Goal: Task Accomplishment & Management: Complete application form

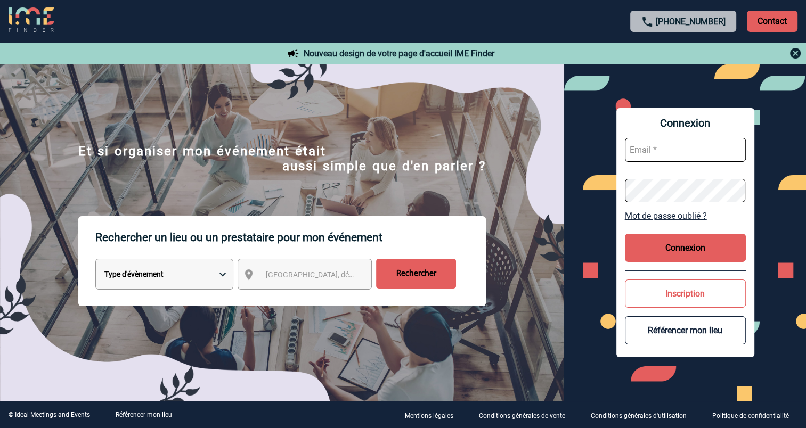
click at [202, 275] on select "Type d'évènement Séminaire avec nuitée Réunion Repas de groupe Team Building & …" at bounding box center [164, 274] width 138 height 31
select select "1"
click at [95, 261] on select "Type d'évènement Séminaire avec nuitée Réunion Repas de groupe Team Building & …" at bounding box center [164, 274] width 138 height 31
click at [309, 279] on span "[GEOGRAPHIC_DATA], département, région..." at bounding box center [340, 275] width 148 height 9
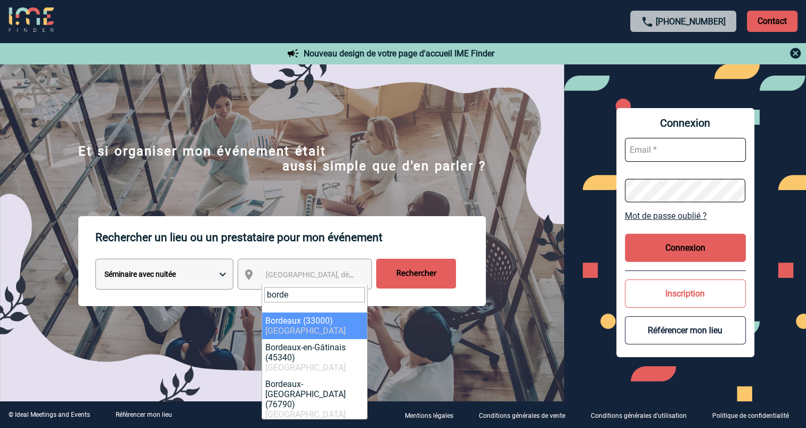
type input "borde"
select select "24433"
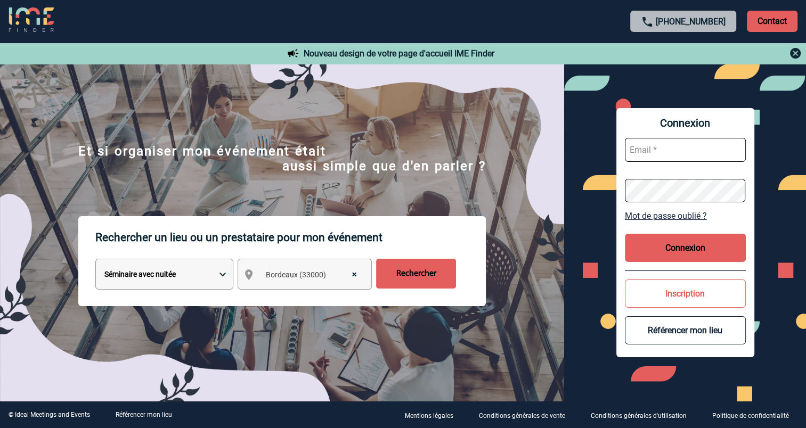
click at [431, 275] on input "Rechercher" at bounding box center [416, 274] width 80 height 30
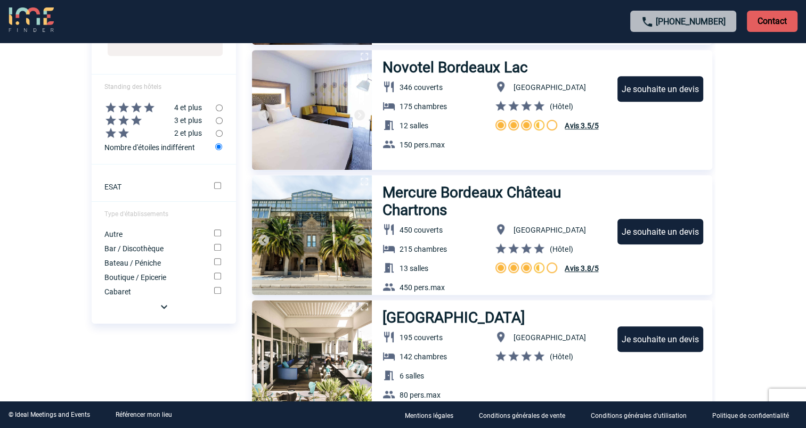
scroll to position [481, 0]
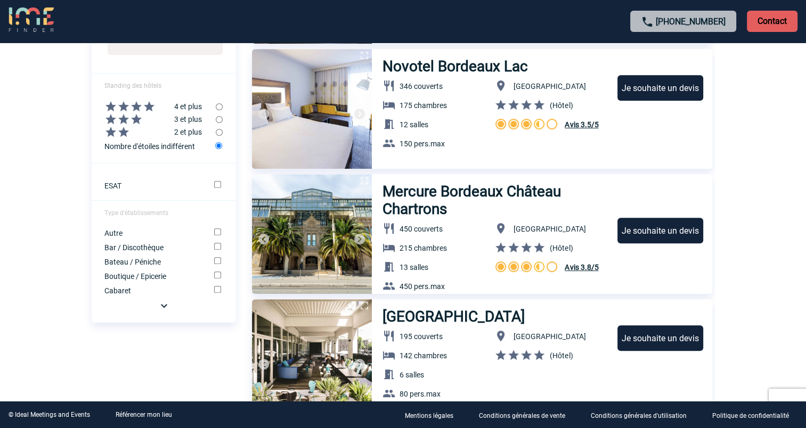
click at [642, 233] on div "Je souhaite un devis" at bounding box center [660, 231] width 86 height 26
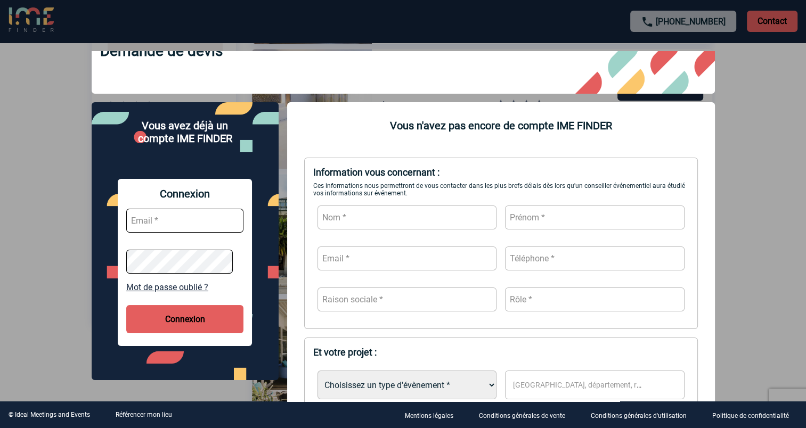
scroll to position [40, 0]
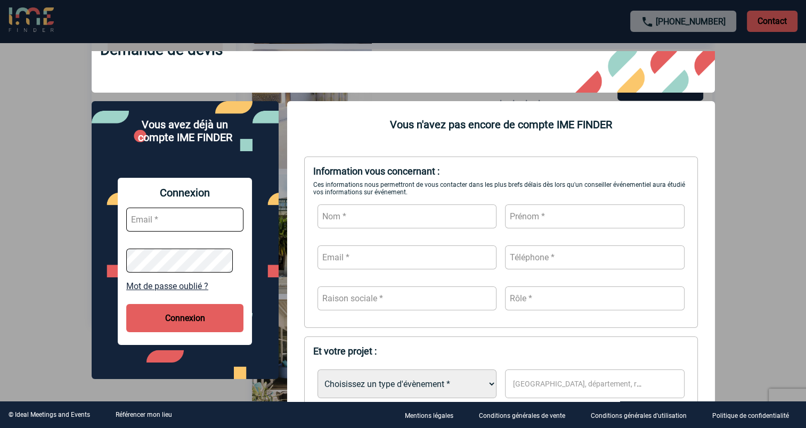
click at [165, 326] on button "Connexion" at bounding box center [184, 318] width 117 height 28
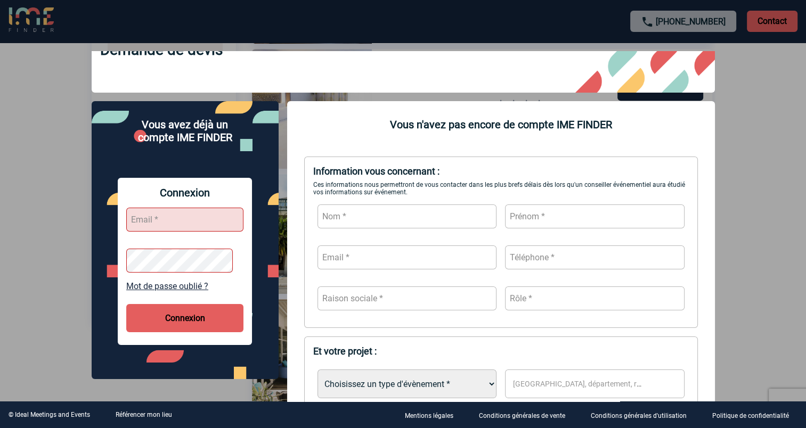
click at [155, 220] on input "text" at bounding box center [184, 220] width 117 height 24
click at [170, 217] on input "text" at bounding box center [184, 220] width 117 height 24
type input "pierre.fonmarty@hilti.com"
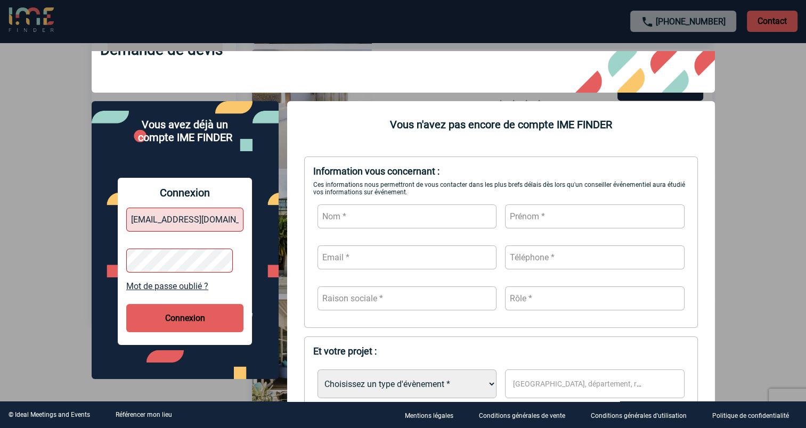
click at [143, 320] on button "Connexion" at bounding box center [184, 318] width 117 height 28
click at [187, 316] on button "Connexion" at bounding box center [184, 318] width 117 height 28
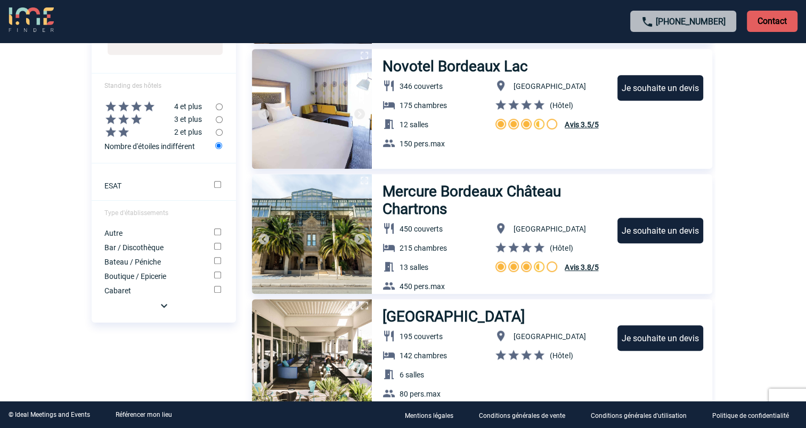
click at [638, 232] on div "Je souhaite un devis" at bounding box center [660, 231] width 86 height 26
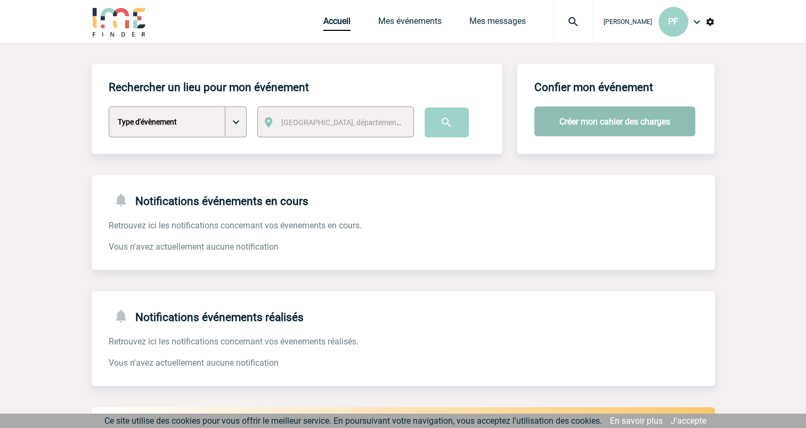
click at [591, 122] on button "Créer mon cahier des charges" at bounding box center [614, 122] width 161 height 30
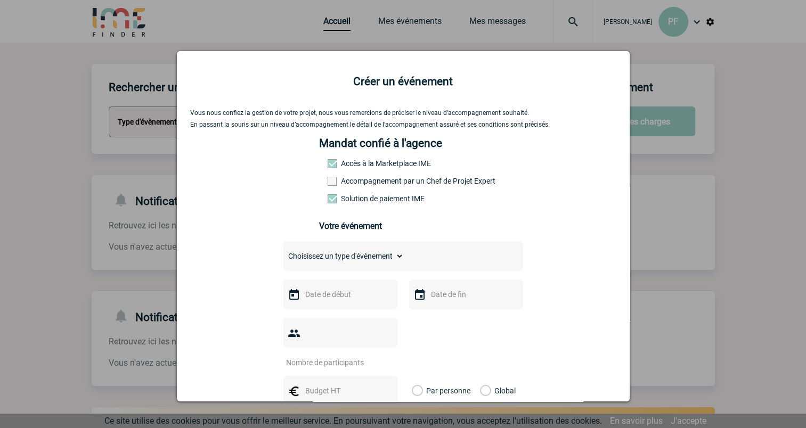
scroll to position [58, 0]
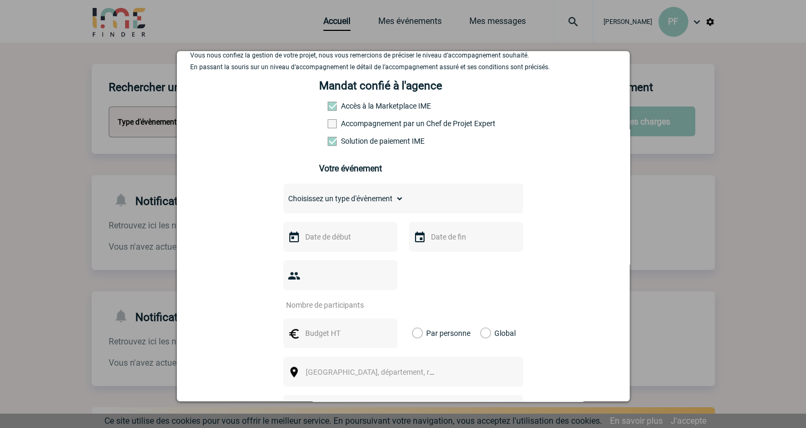
click at [440, 205] on div "Choisissez un type d'évènement Séminaire avec nuitée Séminaire sans nuitée Repa…" at bounding box center [403, 199] width 240 height 30
click at [393, 200] on select "Choisissez un type d'évènement Séminaire avec nuitée Séminaire sans nuitée Repa…" at bounding box center [343, 198] width 120 height 15
click at [759, 72] on div at bounding box center [403, 214] width 806 height 428
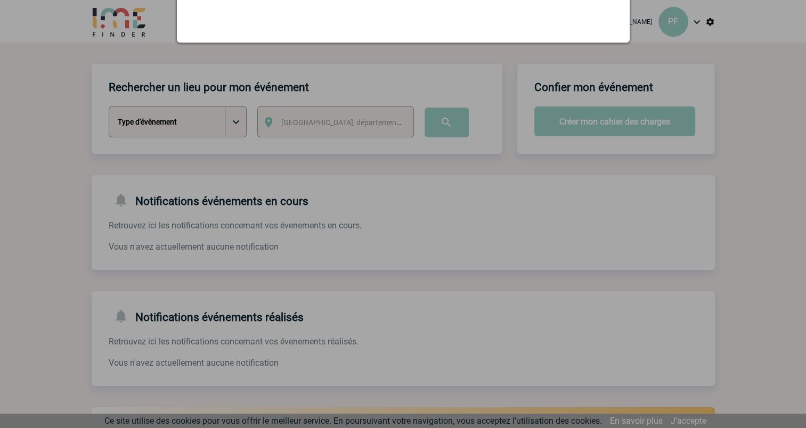
scroll to position [0, 0]
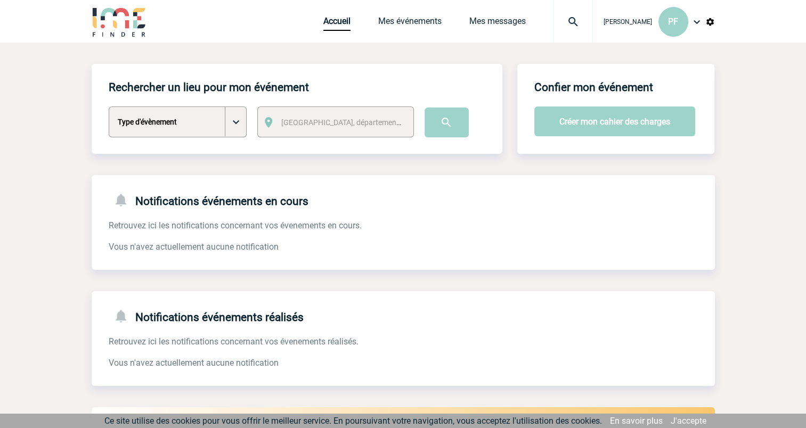
click at [235, 125] on select "Type d'évènement Séminaire avec nuitée Séminaire sans nuitée Repas de groupe Te…" at bounding box center [178, 122] width 138 height 31
select select "1"
click at [109, 107] on select "Type d'évènement Séminaire avec nuitée Séminaire sans nuitée Repas de groupe Te…" at bounding box center [178, 122] width 138 height 31
click at [340, 125] on span "[GEOGRAPHIC_DATA], département, région..." at bounding box center [355, 122] width 148 height 9
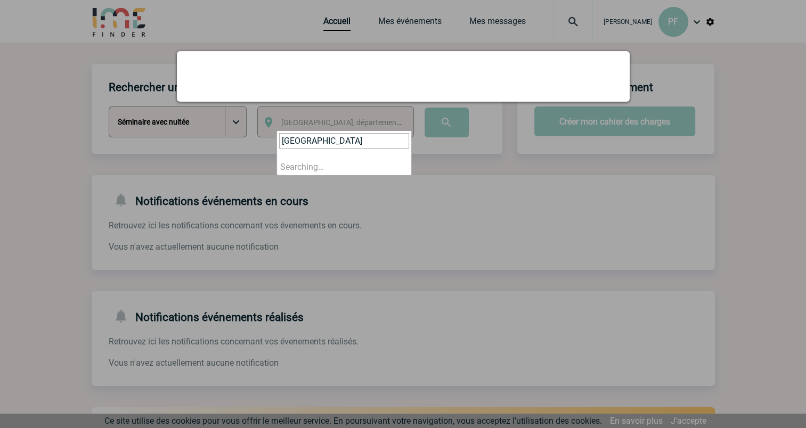
type input "[GEOGRAPHIC_DATA]"
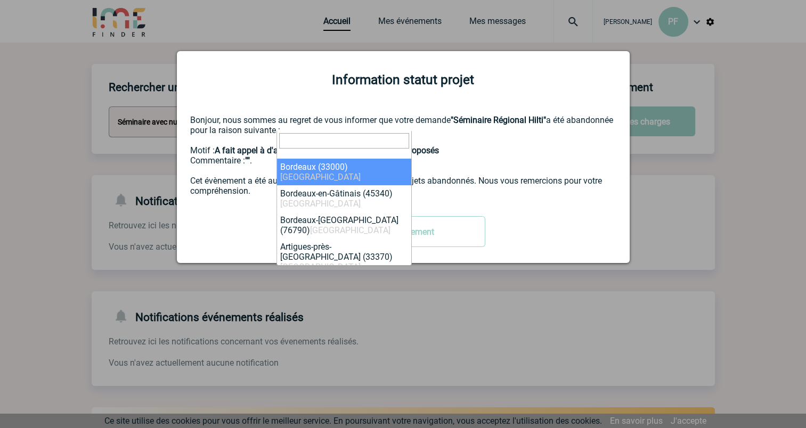
select select "24433"
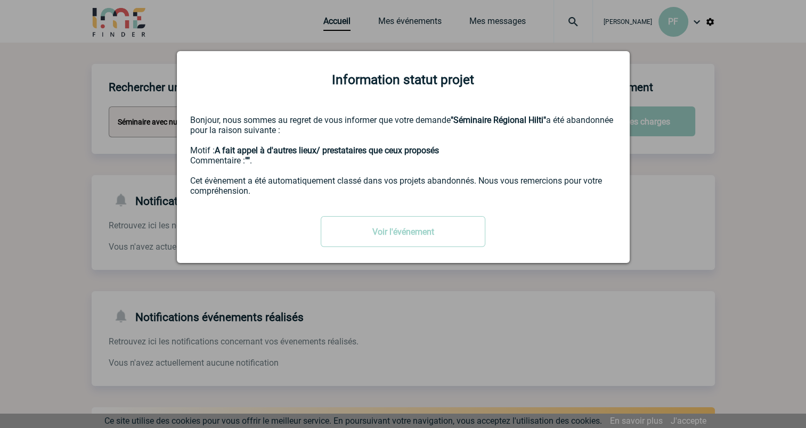
click at [705, 177] on div at bounding box center [403, 214] width 806 height 428
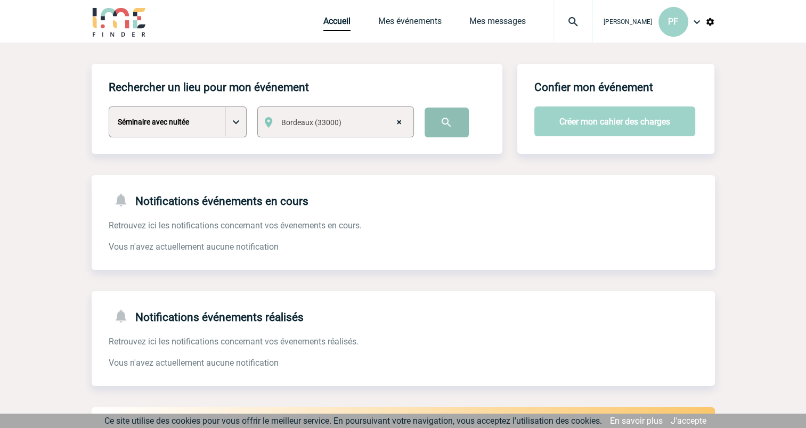
click at [432, 126] on input "image" at bounding box center [446, 123] width 44 height 30
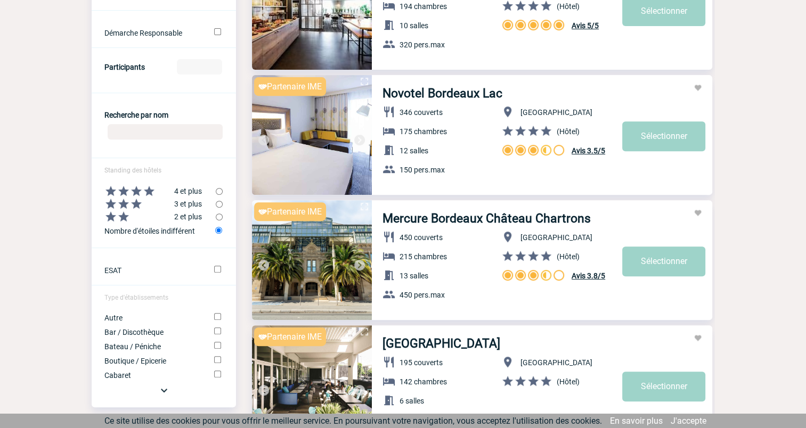
scroll to position [570, 0]
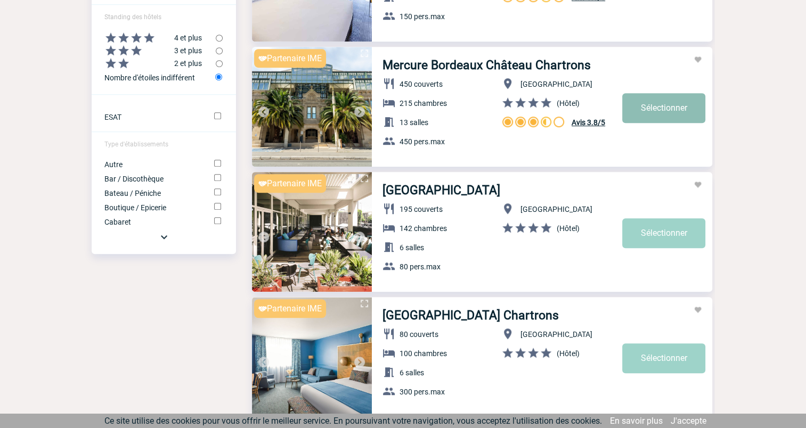
click at [652, 109] on link "Sélectionner" at bounding box center [663, 108] width 83 height 30
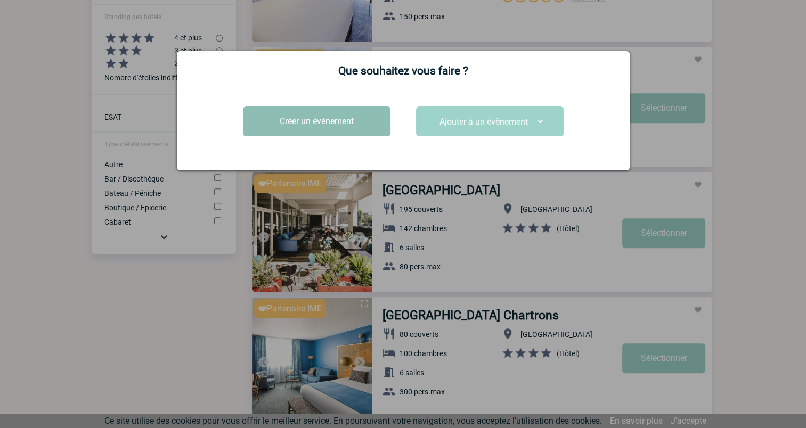
click at [357, 125] on button "Créer un événement" at bounding box center [317, 122] width 148 height 30
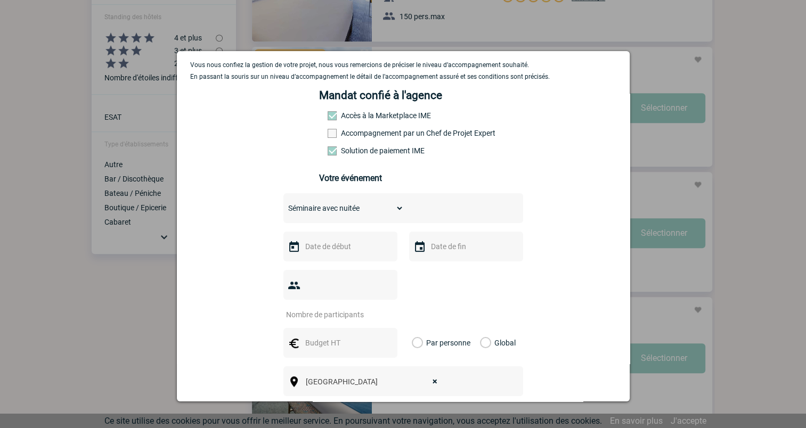
scroll to position [178, 0]
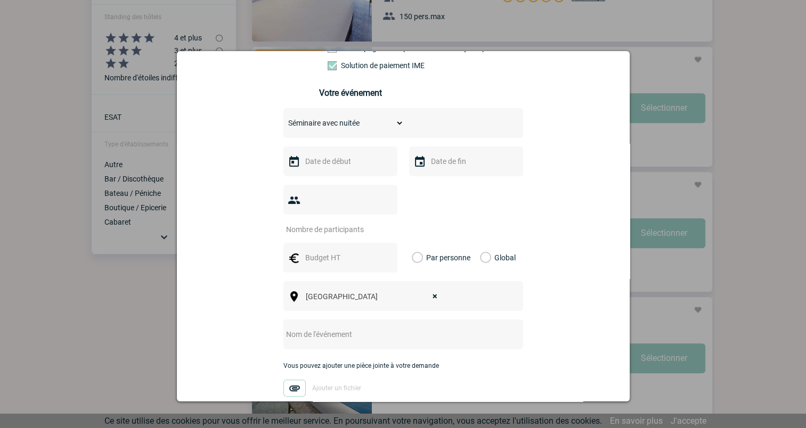
click at [328, 167] on input "text" at bounding box center [338, 161] width 73 height 14
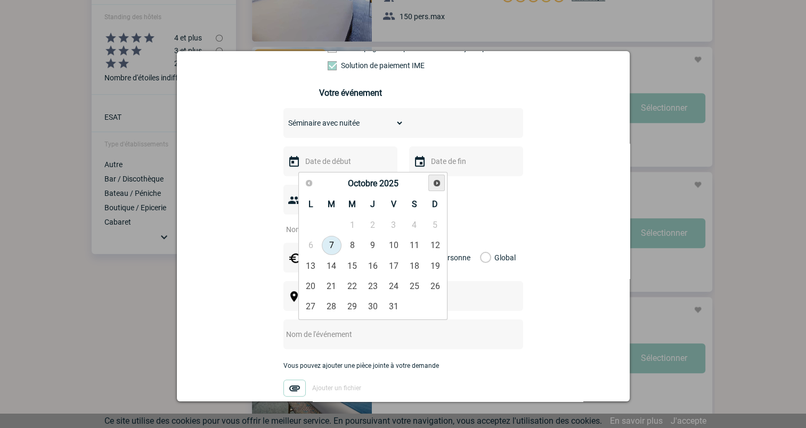
click at [435, 185] on span "Suivant" at bounding box center [436, 183] width 9 height 9
click at [374, 244] on link "6" at bounding box center [373, 245] width 20 height 19
type input "06-11-2025"
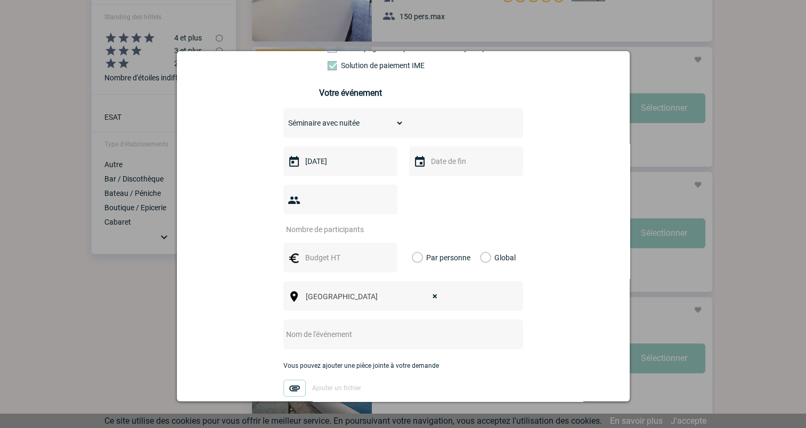
click at [453, 159] on input "text" at bounding box center [464, 161] width 73 height 14
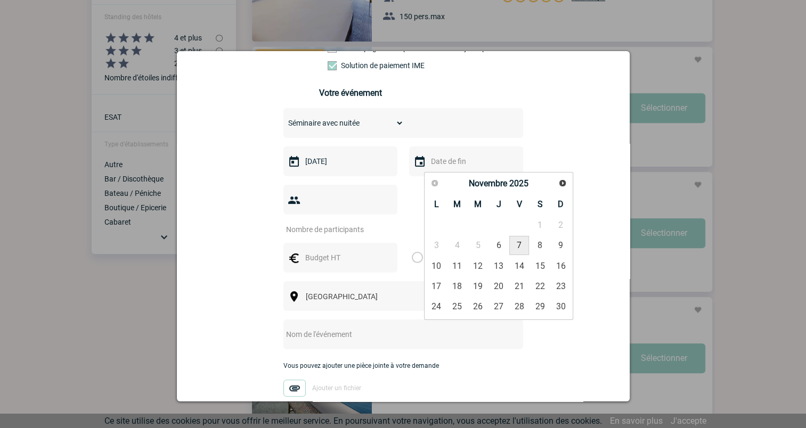
click at [520, 242] on link "7" at bounding box center [519, 245] width 20 height 19
type input "07-11-2025"
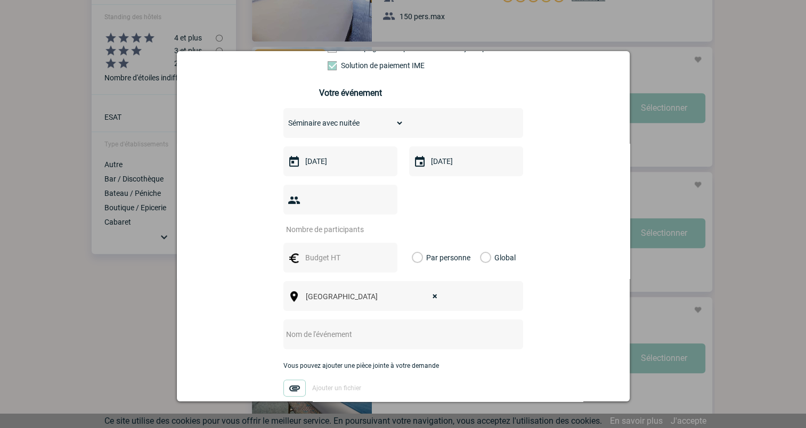
click at [332, 223] on input "number" at bounding box center [333, 230] width 100 height 14
click at [364, 223] on input "number" at bounding box center [333, 230] width 100 height 14
type input "7"
click at [337, 251] on input "text" at bounding box center [338, 258] width 73 height 14
click at [530, 313] on div "Vous nous confiez la gestion de votre projet, nous vous remercions de préciser …" at bounding box center [403, 184] width 426 height 554
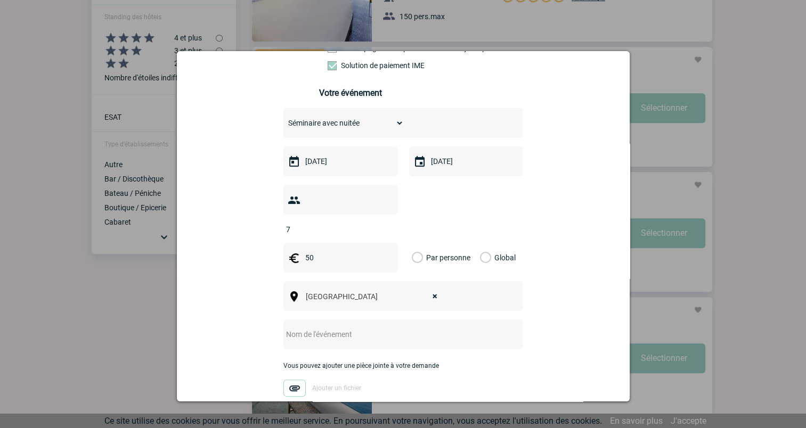
click at [334, 251] on input "50" at bounding box center [338, 258] width 73 height 14
type input "5"
click at [529, 300] on div "Vous nous confiez la gestion de votre projet, nous vous remercions de préciser …" at bounding box center [403, 184] width 426 height 554
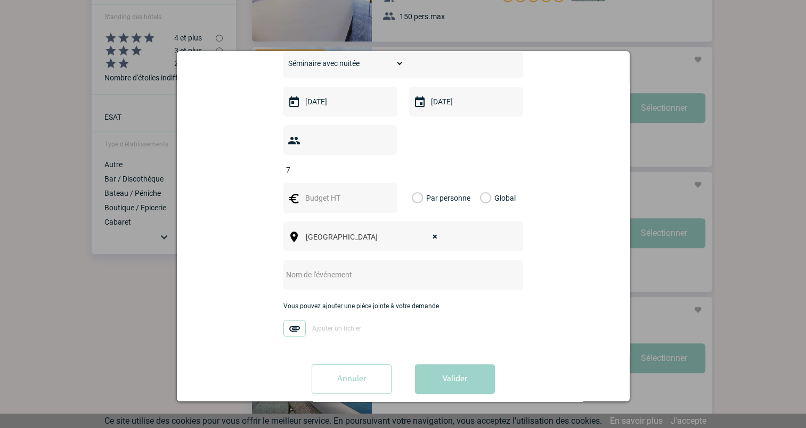
scroll to position [633, 0]
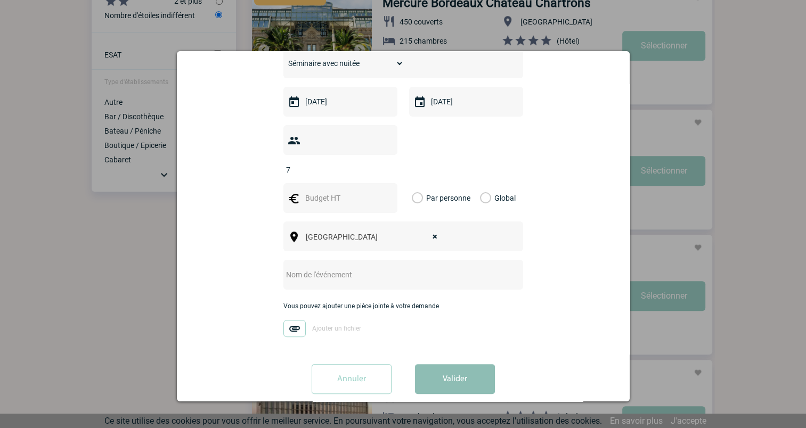
click at [464, 364] on button "Valider" at bounding box center [455, 379] width 80 height 30
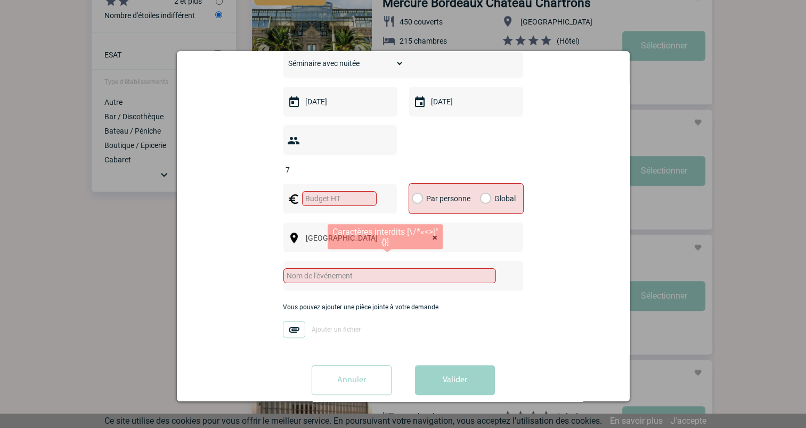
click at [421, 268] on input "text" at bounding box center [389, 275] width 212 height 15
type input "EXEX"
click at [481, 310] on div "Vous pouvez ajouter une pièce jointe à votre demande Ajouter un fichier" at bounding box center [403, 326] width 241 height 45
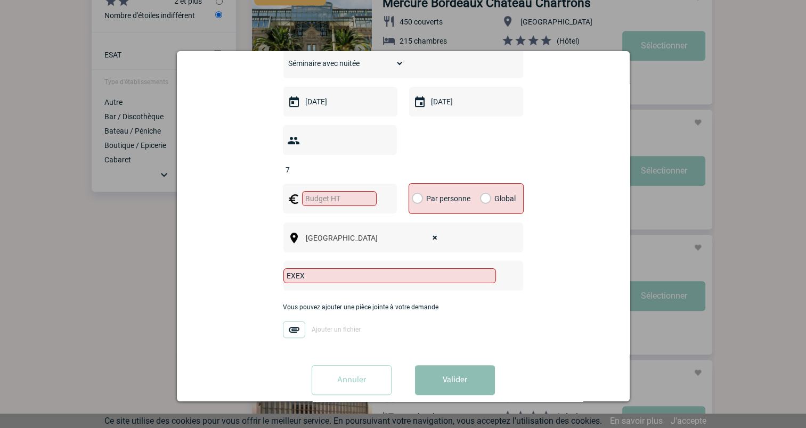
click at [469, 365] on button "Valider" at bounding box center [455, 380] width 80 height 30
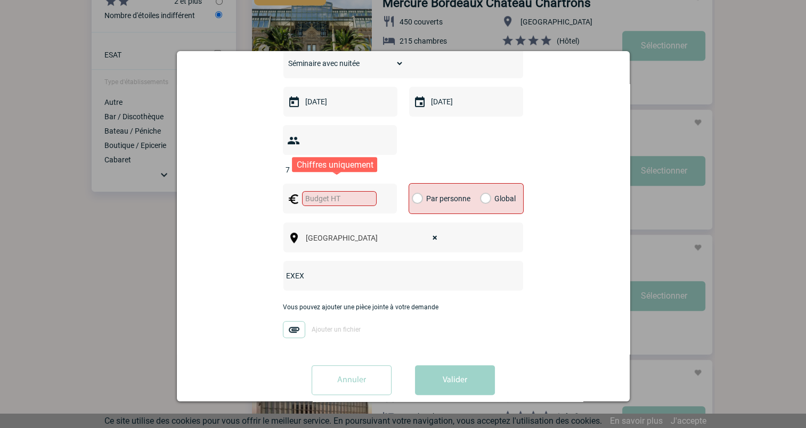
click at [336, 191] on input "text" at bounding box center [339, 198] width 75 height 15
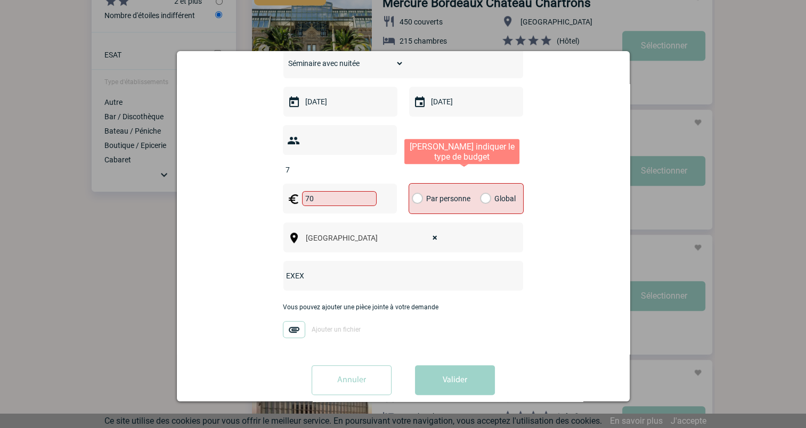
click at [412, 184] on label "Par personne" at bounding box center [418, 199] width 12 height 30
click at [0, 0] on input "Par personne" at bounding box center [0, 0] width 0 height 0
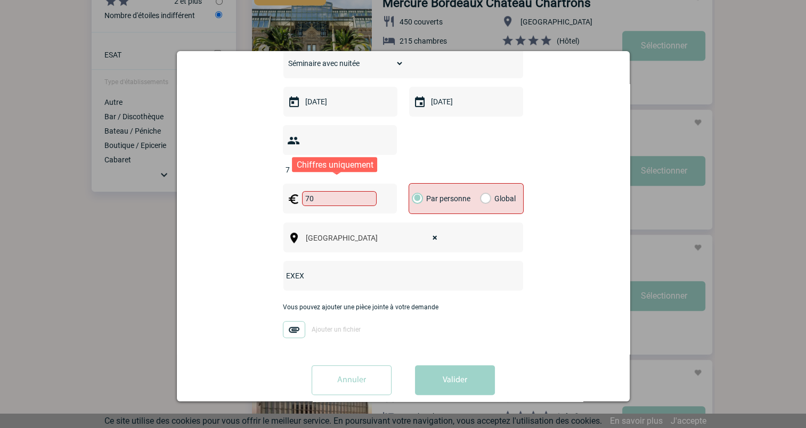
click at [320, 191] on input "70" at bounding box center [339, 198] width 75 height 15
type input "7"
type input "80"
click at [547, 280] on div "Vous nous confiez la gestion de votre projet, nous vous remercions de préciser …" at bounding box center [403, 125] width 426 height 555
click at [472, 365] on button "Valider" at bounding box center [455, 380] width 80 height 30
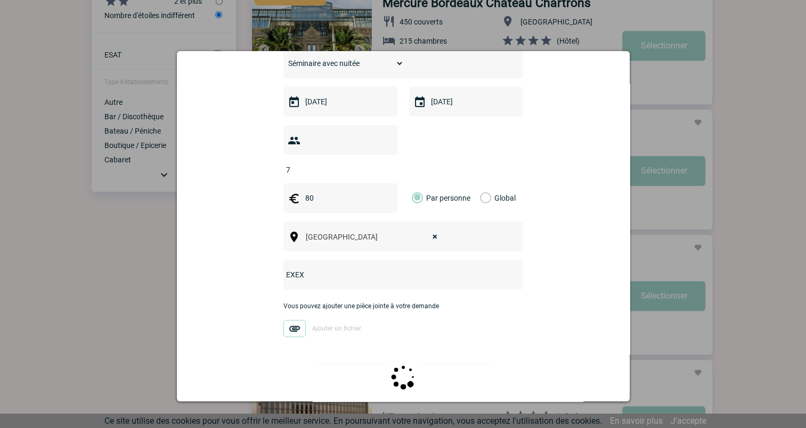
scroll to position [0, 0]
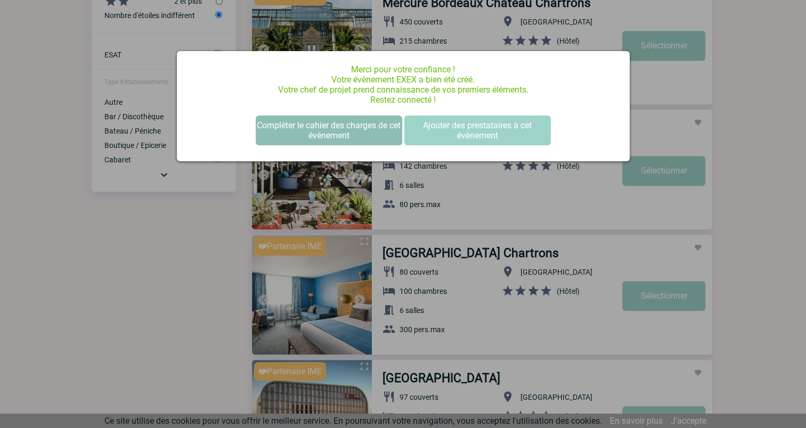
click at [337, 129] on button "Compléter le cahier des charges de cet événement" at bounding box center [329, 131] width 146 height 30
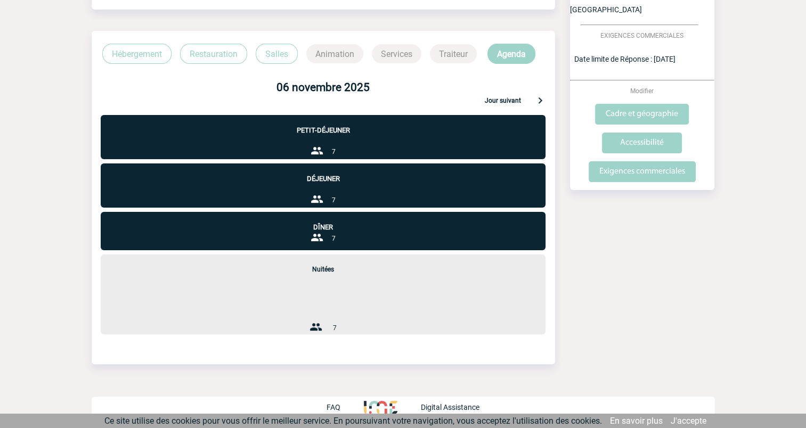
scroll to position [199, 0]
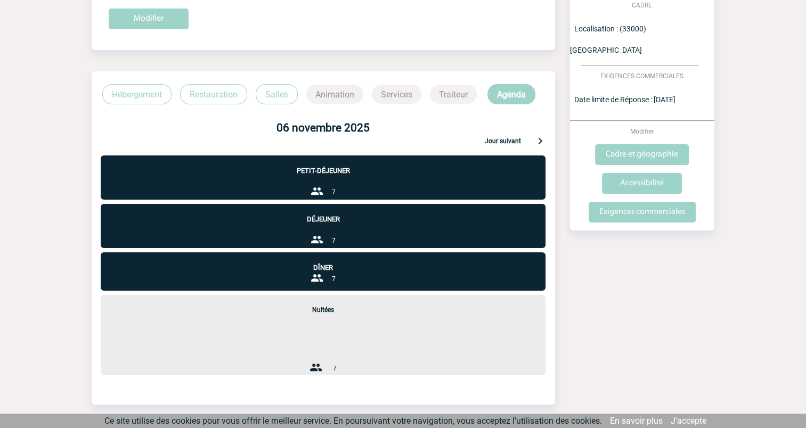
click at [322, 170] on p "Petit-déjeuner" at bounding box center [323, 165] width 445 height 19
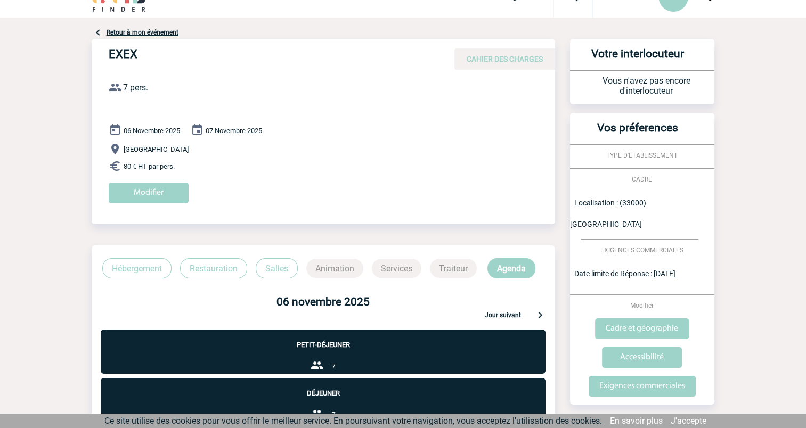
scroll to position [24, 0]
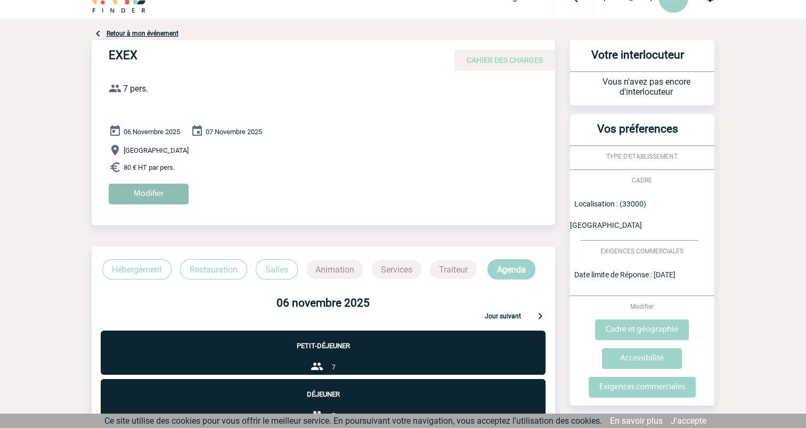
click at [148, 191] on input "Modifier" at bounding box center [149, 194] width 80 height 21
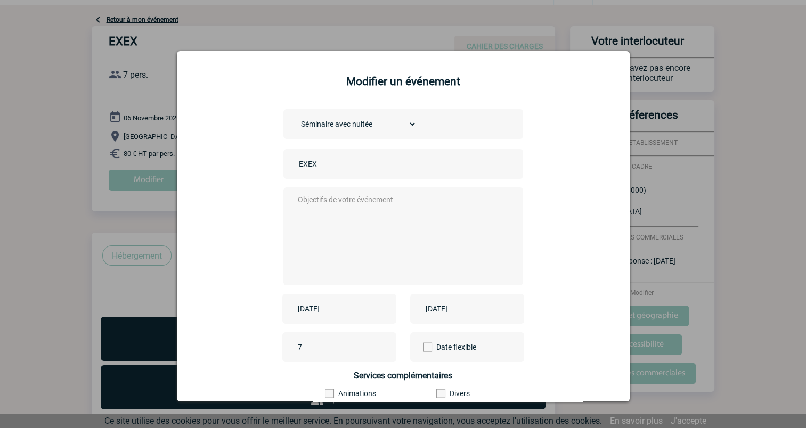
scroll to position [36, 0]
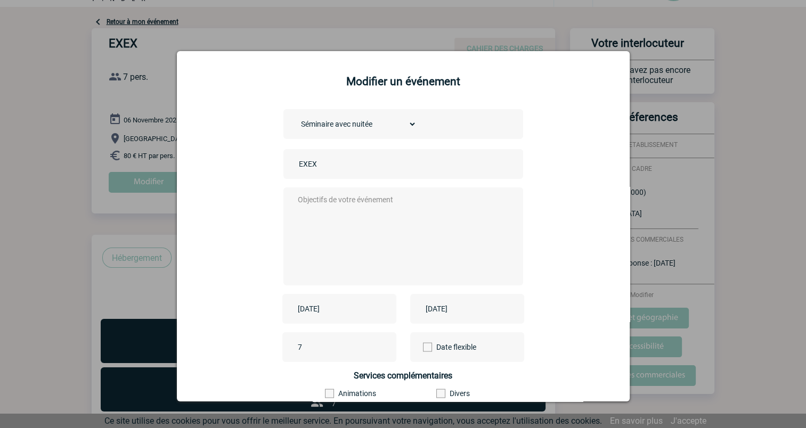
click at [325, 17] on div at bounding box center [403, 214] width 806 height 428
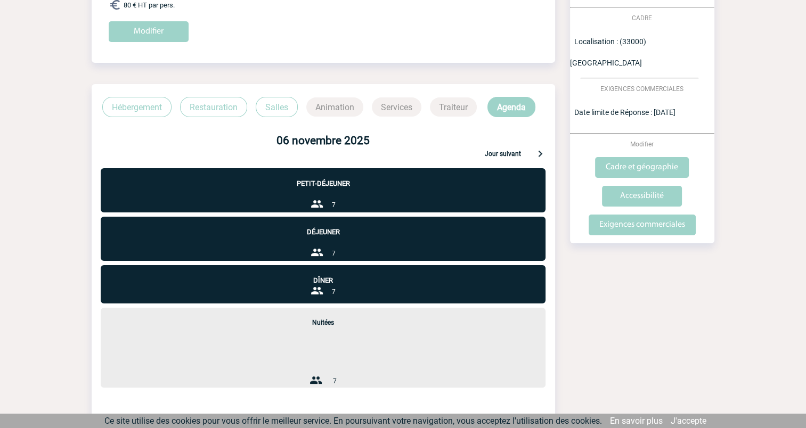
scroll to position [187, 0]
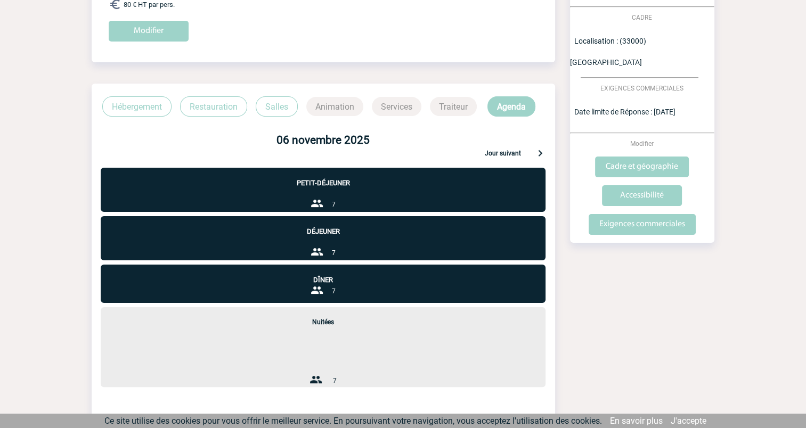
click at [324, 202] on div "7" at bounding box center [322, 204] width 25 height 15
click at [503, 152] on p "Jour suivant" at bounding box center [503, 155] width 36 height 10
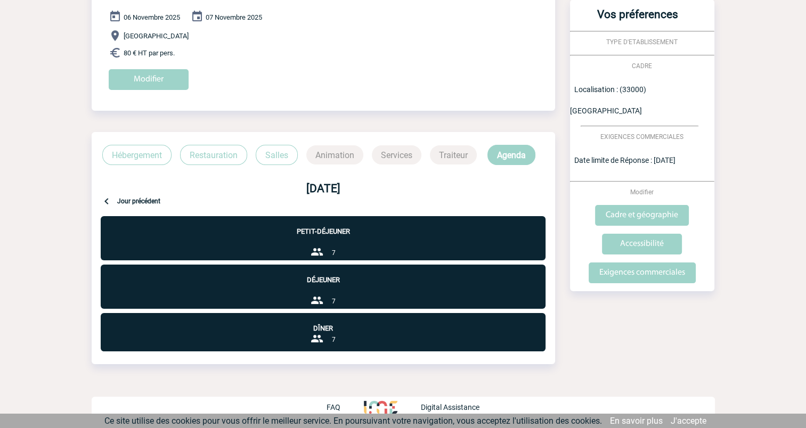
click at [141, 198] on p "Jour précédent" at bounding box center [138, 203] width 43 height 10
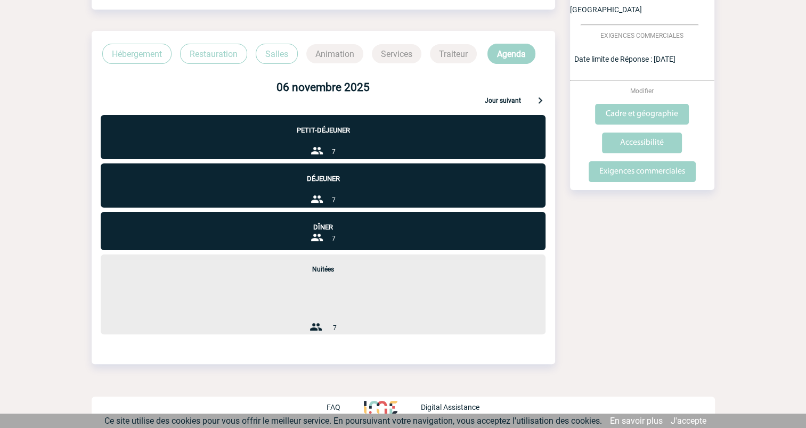
scroll to position [153, 0]
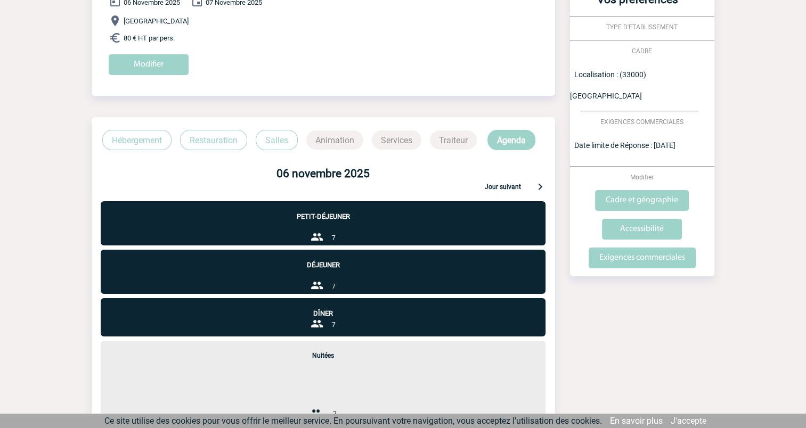
click at [322, 222] on div "Petit-déjeuner 7" at bounding box center [323, 223] width 445 height 44
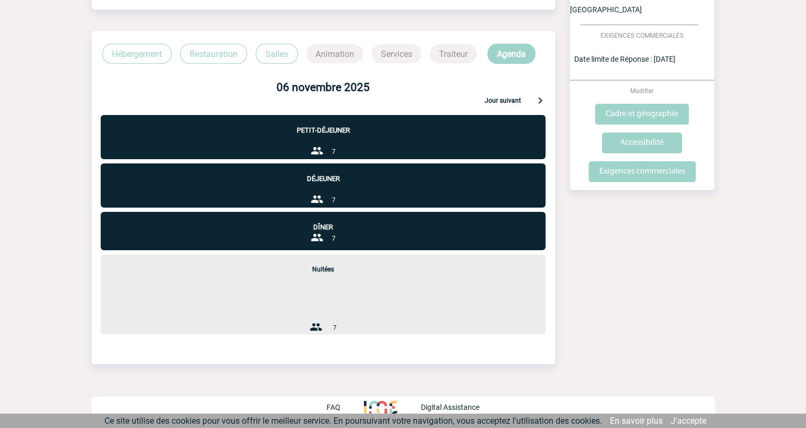
click at [510, 99] on p "Jour suivant" at bounding box center [503, 102] width 36 height 10
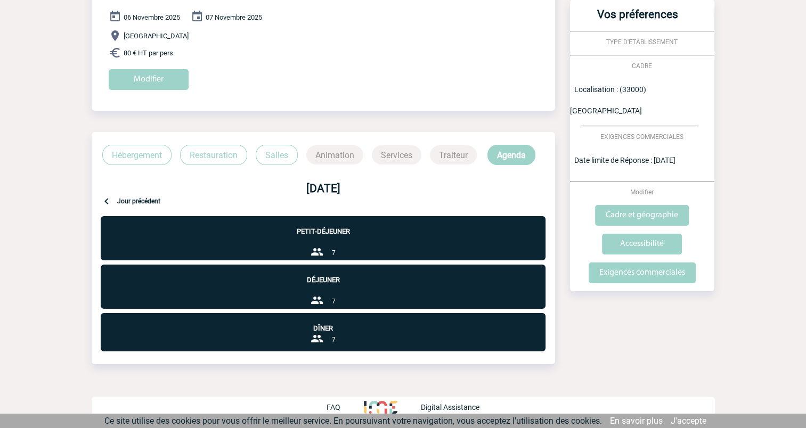
click at [147, 155] on p "Hébergement" at bounding box center [136, 155] width 69 height 20
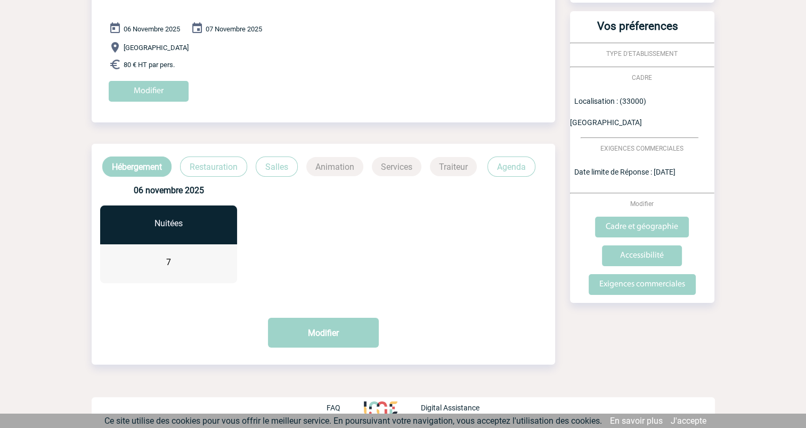
click at [219, 163] on p "Restauration" at bounding box center [213, 167] width 67 height 20
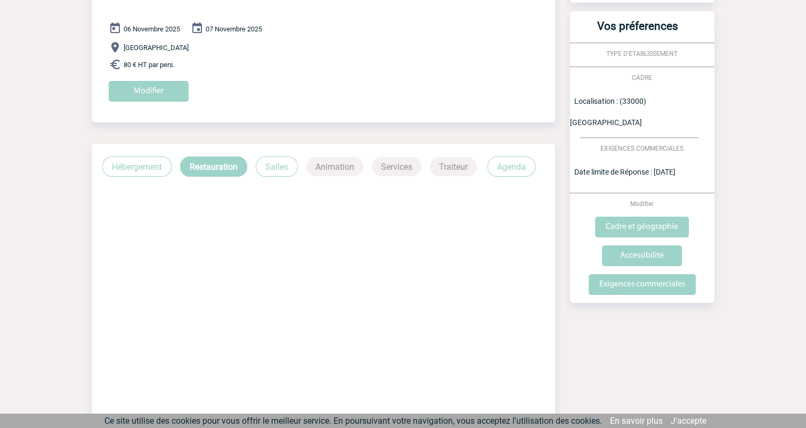
scroll to position [240, 0]
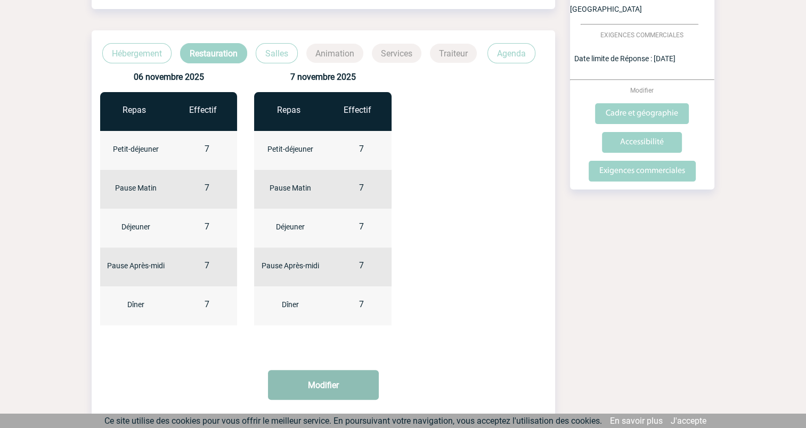
click at [321, 386] on button "Modifier" at bounding box center [323, 385] width 111 height 30
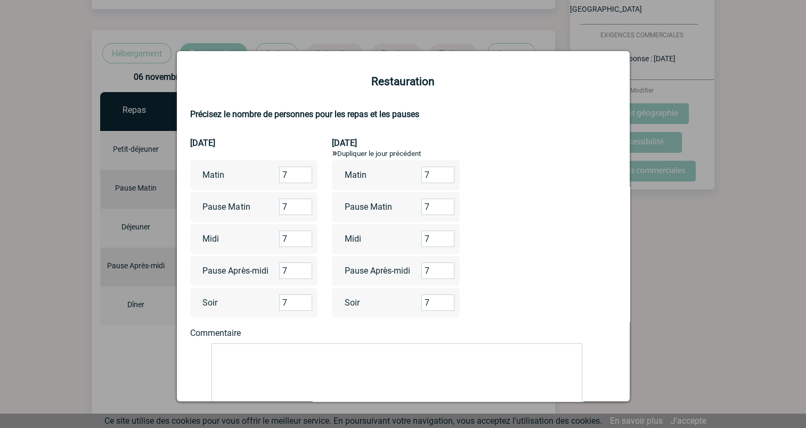
drag, startPoint x: 295, startPoint y: 176, endPoint x: 262, endPoint y: 175, distance: 33.1
click at [262, 175] on div "Matin 7" at bounding box center [254, 175] width 128 height 30
type input "0"
drag, startPoint x: 293, startPoint y: 209, endPoint x: 257, endPoint y: 193, distance: 39.4
click at [257, 193] on div "Pause Matin 7" at bounding box center [254, 207] width 128 height 30
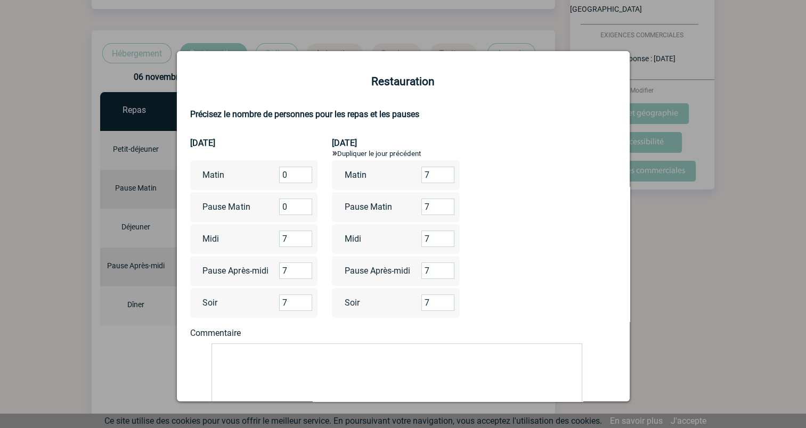
type input "0"
drag, startPoint x: 292, startPoint y: 242, endPoint x: 266, endPoint y: 233, distance: 28.1
click at [266, 233] on div "Midi 7" at bounding box center [254, 239] width 128 height 30
type input "0"
click at [579, 257] on form "Restauration Précisez le nombre de personnes pour les repas et les pauses 06/11…" at bounding box center [403, 281] width 426 height 413
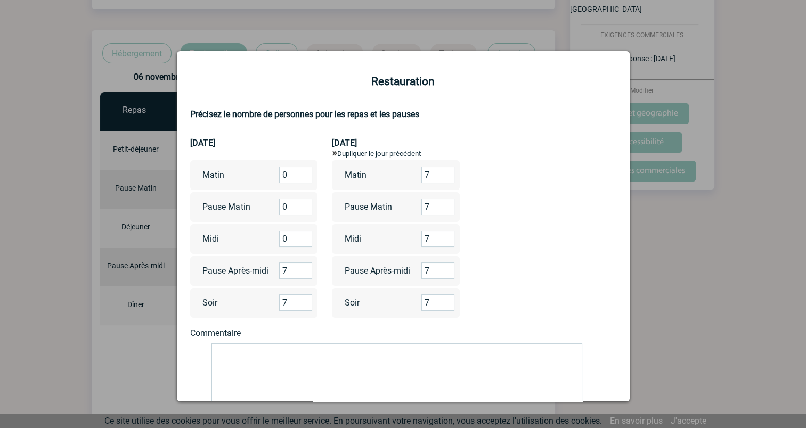
drag, startPoint x: 429, startPoint y: 303, endPoint x: 403, endPoint y: 301, distance: 26.7
click at [403, 301] on div "Soir 7" at bounding box center [396, 303] width 128 height 30
type input "0"
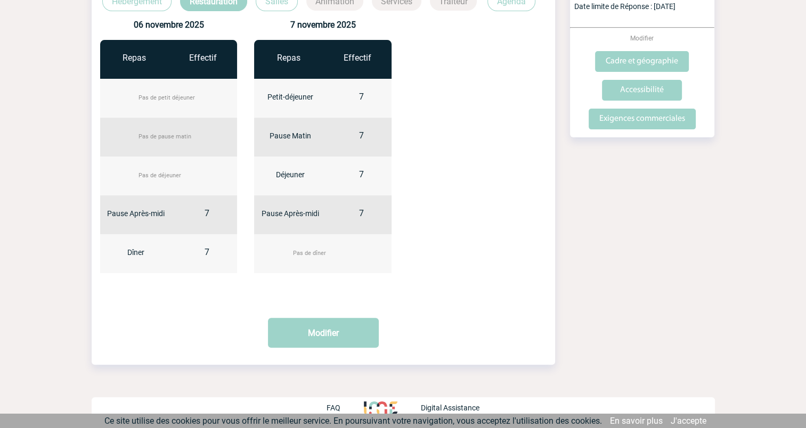
scroll to position [113, 0]
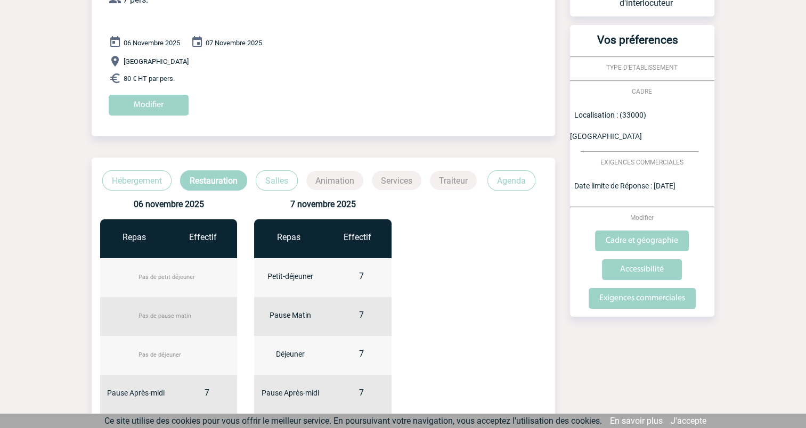
click at [395, 179] on p "Services" at bounding box center [397, 180] width 50 height 19
click at [337, 178] on p "Animation" at bounding box center [334, 180] width 57 height 19
click at [271, 182] on p "Salles" at bounding box center [277, 180] width 42 height 20
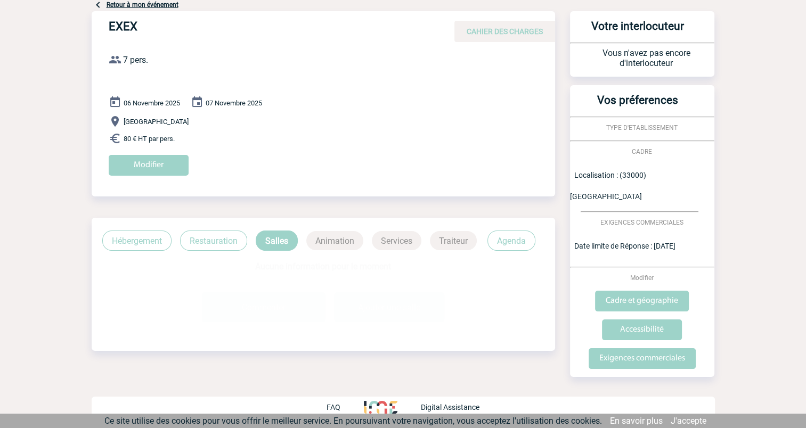
scroll to position [39, 0]
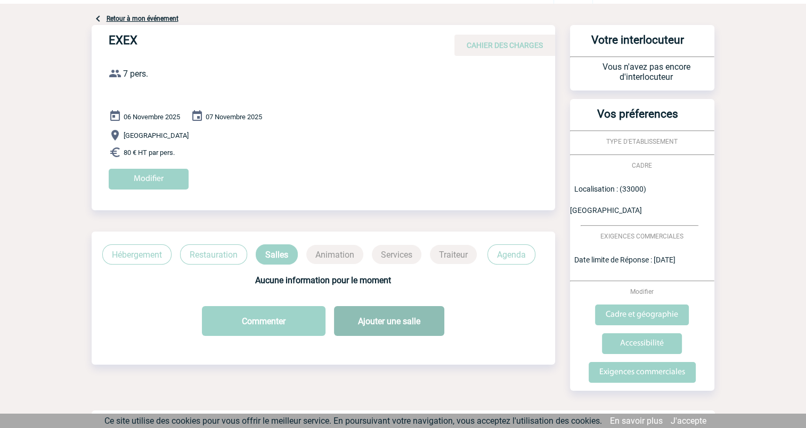
click at [373, 316] on button "Ajouter une salle" at bounding box center [389, 321] width 110 height 30
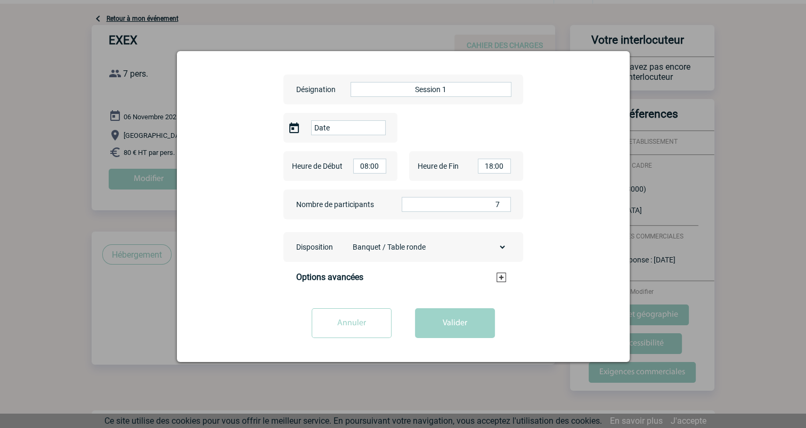
click at [338, 126] on input "Date" at bounding box center [348, 127] width 75 height 15
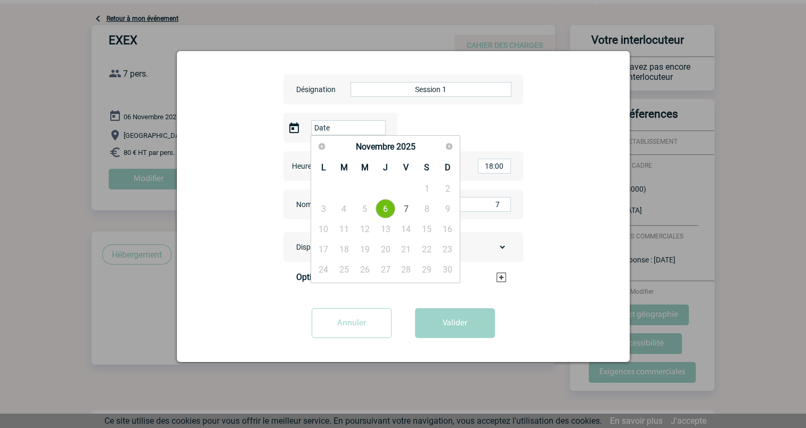
click at [384, 210] on link "6" at bounding box center [385, 208] width 20 height 19
type input "2025-11-06"
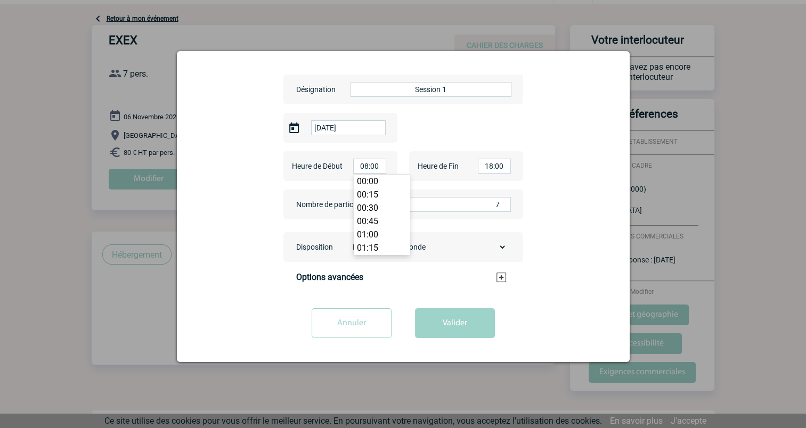
drag, startPoint x: 360, startPoint y: 166, endPoint x: 408, endPoint y: 166, distance: 47.9
click at [408, 166] on div "Heure de Début 08:00 Heure de Fin 18:00" at bounding box center [403, 166] width 240 height 30
type input "14:00"
click at [387, 190] on li "14:00" at bounding box center [381, 188] width 55 height 13
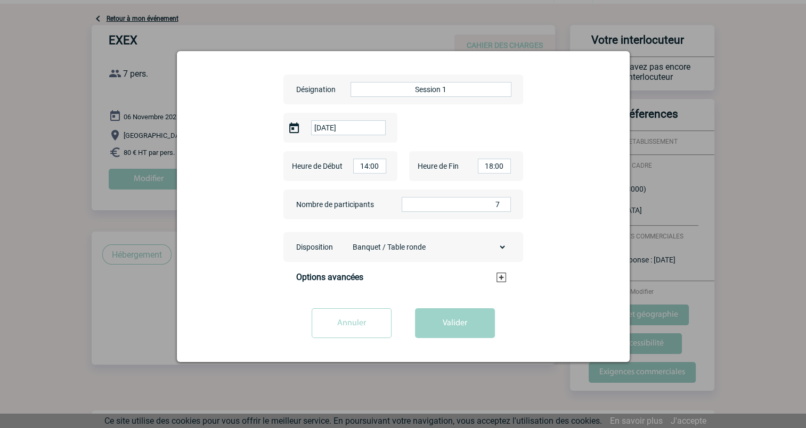
click at [444, 249] on select "Banquet / Table ronde U Théâtre Classe Cabaret / Demi-lune Cocktail Board" at bounding box center [427, 247] width 159 height 15
select select "2"
click at [348, 240] on select "Banquet / Table ronde U Théâtre Classe Cabaret / Demi-lune Cocktail Board" at bounding box center [427, 247] width 159 height 15
click at [454, 320] on button "Valider" at bounding box center [455, 323] width 80 height 30
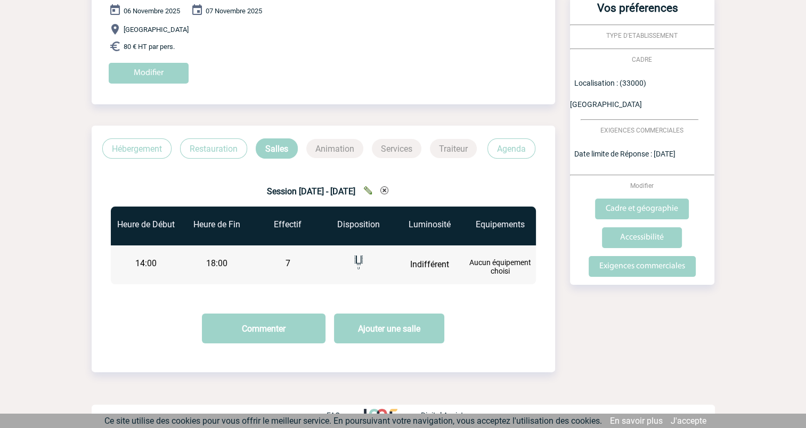
scroll to position [145, 0]
click at [409, 329] on button "Ajouter une salle" at bounding box center [389, 329] width 110 height 30
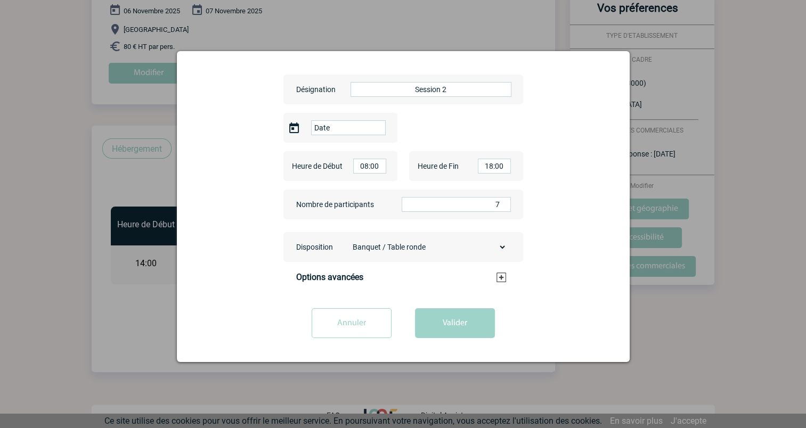
click at [492, 167] on input "18:00" at bounding box center [494, 166] width 33 height 15
type input "17:00"
click at [506, 183] on li "17:00" at bounding box center [506, 176] width 55 height 13
click at [503, 251] on select "Banquet / Table ronde U Théâtre Classe Cabaret / Demi-lune Cocktail Board" at bounding box center [427, 247] width 159 height 15
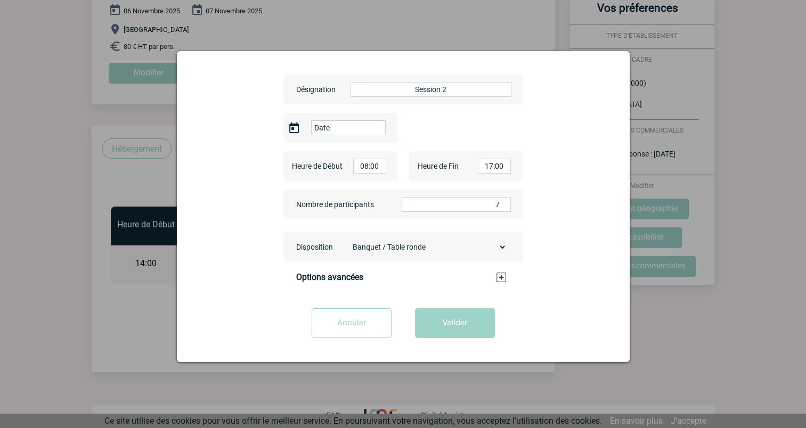
select select "2"
click at [348, 240] on select "Banquet / Table ronde U Théâtre Classe Cabaret / Demi-lune Cocktail Board" at bounding box center [427, 247] width 159 height 15
click at [537, 289] on div "Désignation Session 2 Date Heure de Début 08:00 Heure de Fin 17:00 Nombre de pa…" at bounding box center [403, 205] width 426 height 282
click at [503, 275] on h3 "Options avancées" at bounding box center [401, 277] width 210 height 10
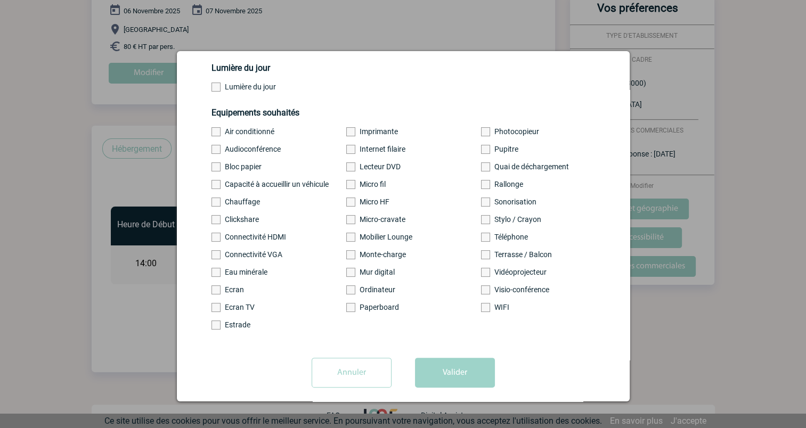
scroll to position [245, 0]
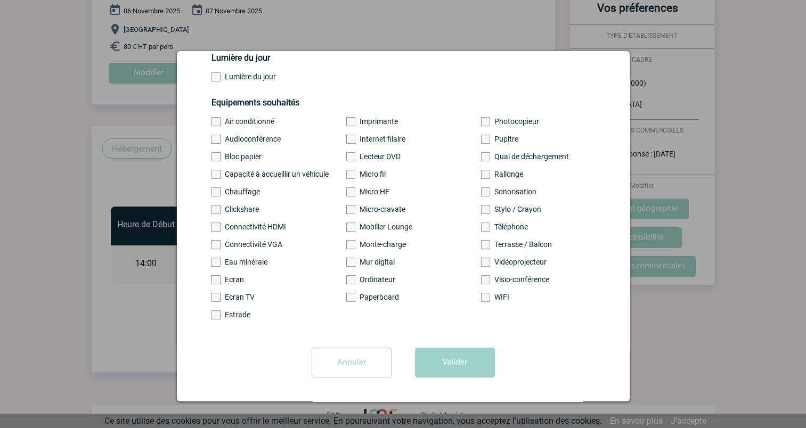
click at [232, 261] on label "Eau minérale" at bounding box center [260, 262] width 99 height 9
click at [0, 0] on input "Eau minérale" at bounding box center [0, 0] width 0 height 0
click at [243, 224] on label "Connectivité HDMI" at bounding box center [260, 227] width 99 height 9
click at [0, 0] on input "Connectivité HDMI" at bounding box center [0, 0] width 0 height 0
click at [233, 277] on label "Ecran" at bounding box center [260, 279] width 99 height 9
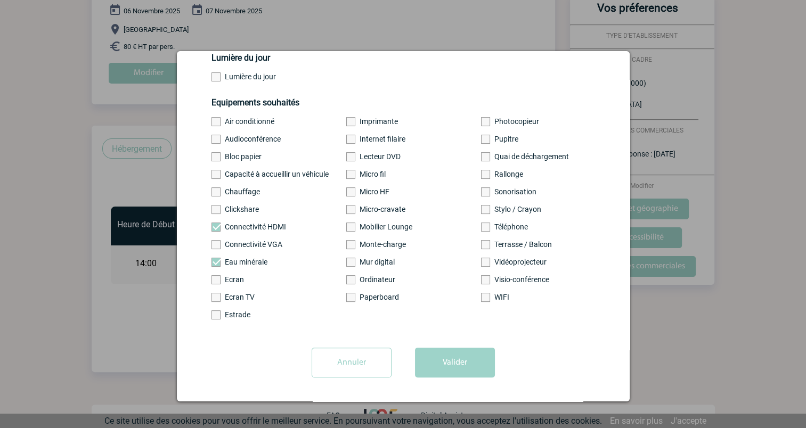
click at [0, 0] on input "Ecran" at bounding box center [0, 0] width 0 height 0
click at [236, 293] on label "Ecran TV" at bounding box center [260, 297] width 99 height 9
click at [0, 0] on input "Ecran TV" at bounding box center [0, 0] width 0 height 0
click at [481, 261] on span at bounding box center [485, 262] width 9 height 9
click at [0, 0] on input "Vidéoprojecteur" at bounding box center [0, 0] width 0 height 0
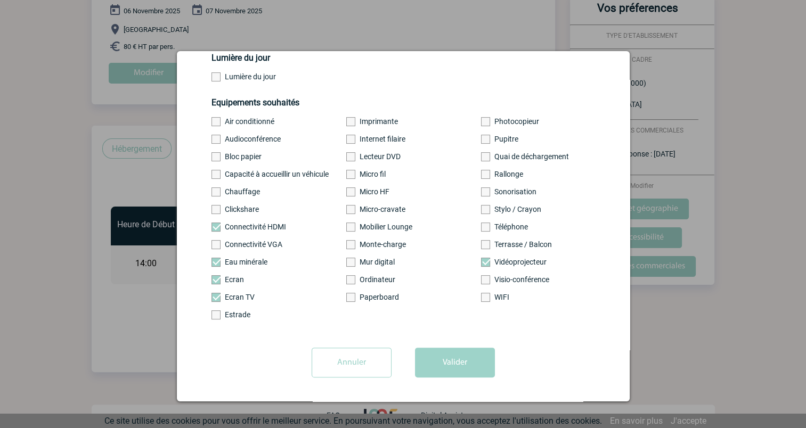
click at [462, 388] on div "Désignation Session 2 Date Heure de Début 08:00 Heure de Fin 17:00 Nombre de pa…" at bounding box center [403, 226] width 453 height 350
click at [468, 364] on button "Valider" at bounding box center [455, 363] width 80 height 30
click at [441, 356] on button "Valider" at bounding box center [455, 363] width 80 height 30
click at [464, 363] on button "Valider" at bounding box center [455, 363] width 80 height 30
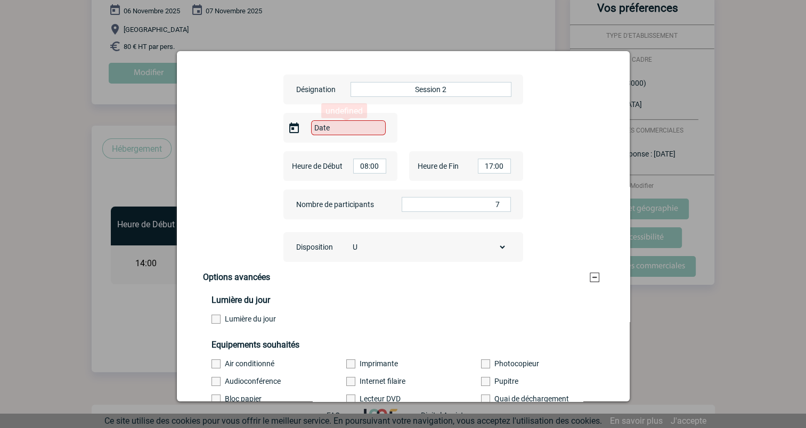
click at [329, 127] on input "Date" at bounding box center [348, 127] width 75 height 15
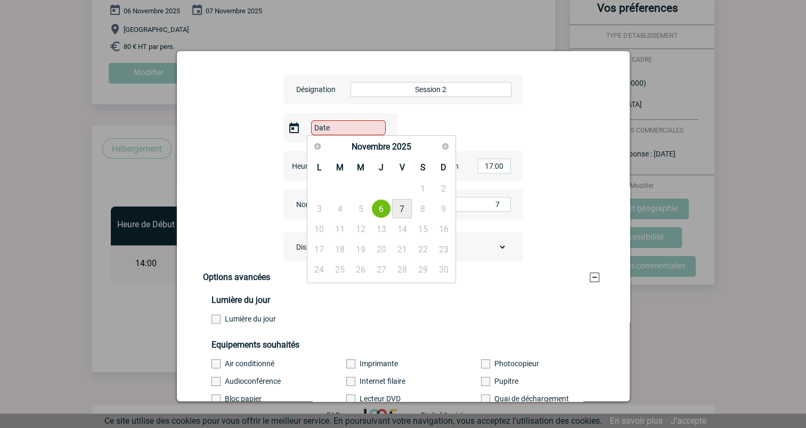
click at [400, 207] on link "7" at bounding box center [402, 208] width 20 height 19
type input "2025-11-07"
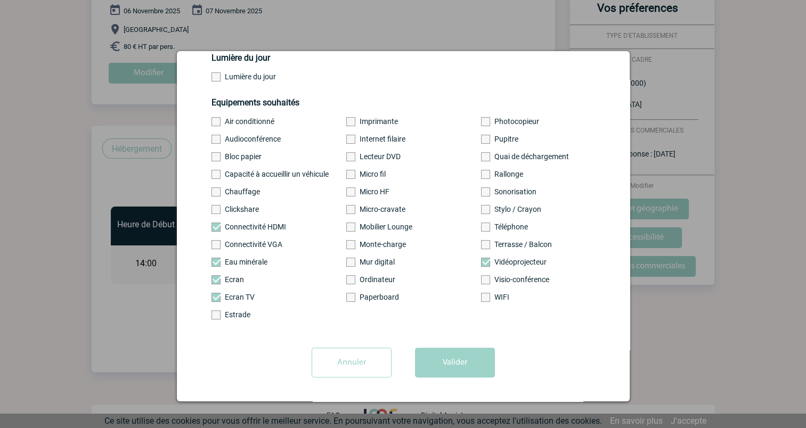
scroll to position [245, 0]
click at [382, 296] on label "Paperboard" at bounding box center [395, 297] width 99 height 9
click at [0, 0] on input "Paperboard" at bounding box center [0, 0] width 0 height 0
click at [460, 354] on button "Valider" at bounding box center [455, 363] width 80 height 30
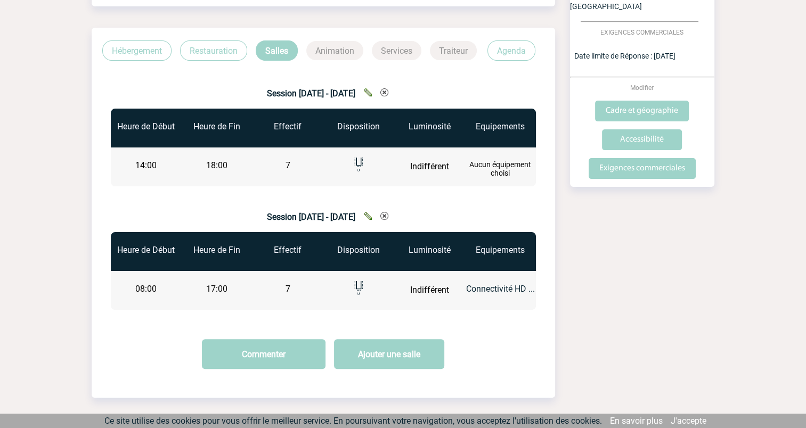
scroll to position [244, 0]
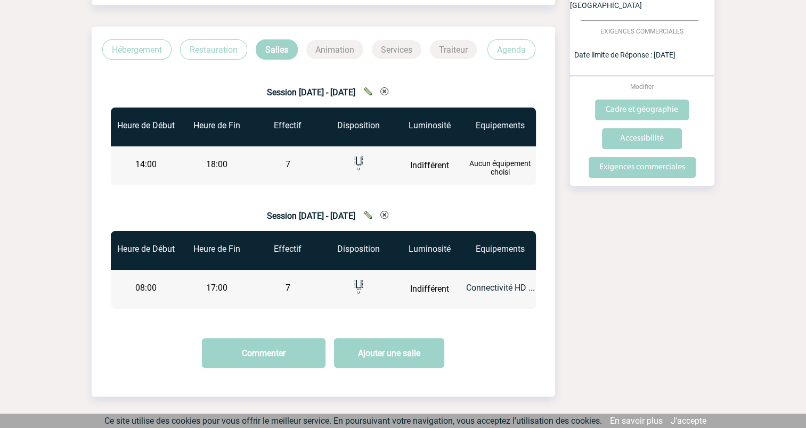
click at [372, 91] on img at bounding box center [368, 91] width 8 height 8
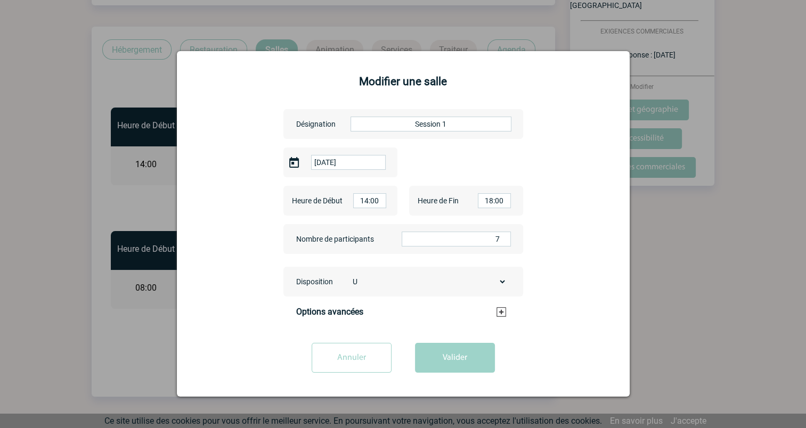
click at [435, 309] on h3 "Options avancées" at bounding box center [401, 312] width 210 height 10
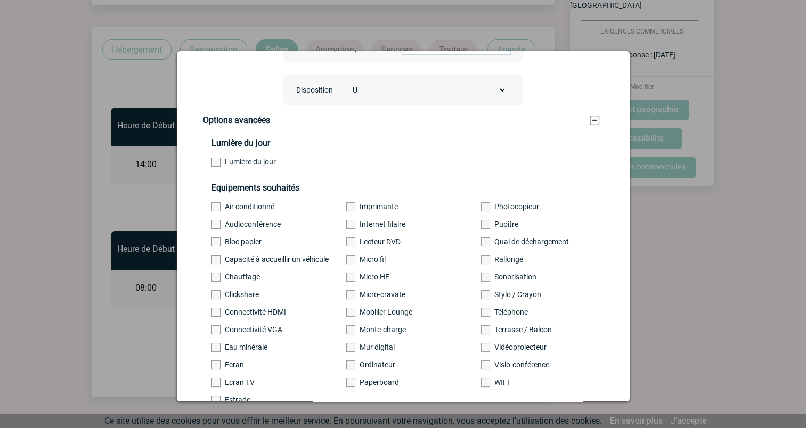
scroll to position [269, 0]
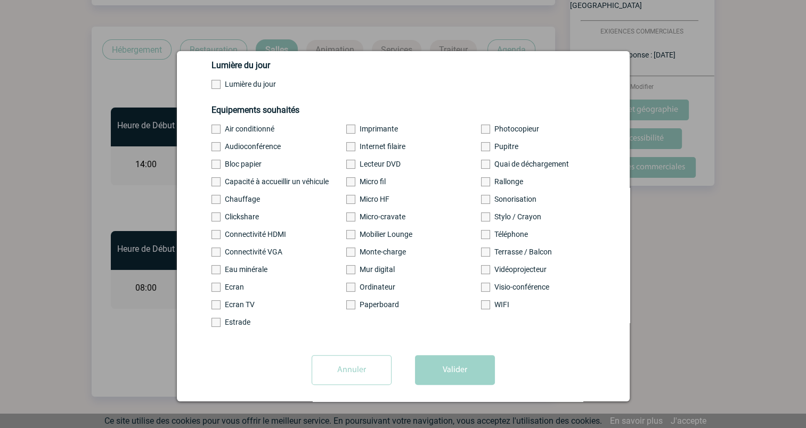
click at [249, 238] on label "Connectivité HDMI" at bounding box center [260, 234] width 99 height 9
click at [0, 0] on input "Connectivité HDMI" at bounding box center [0, 0] width 0 height 0
click at [230, 289] on label "Ecran" at bounding box center [260, 287] width 99 height 9
click at [0, 0] on input "Ecran" at bounding box center [0, 0] width 0 height 0
click at [232, 298] on div "Equipements souhaités Air conditionné Imprimante Photocopieur Audioconférence I…" at bounding box center [403, 220] width 426 height 230
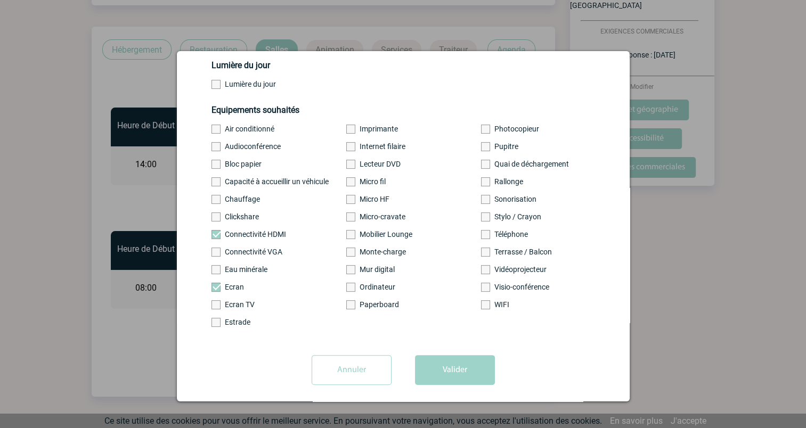
click at [234, 308] on label "Ecran TV" at bounding box center [260, 304] width 99 height 9
click at [0, 0] on input "Ecran TV" at bounding box center [0, 0] width 0 height 0
click at [370, 315] on div "Equipements souhaités Air conditionné Imprimante Photocopieur Audioconférence I…" at bounding box center [403, 220] width 426 height 230
click at [372, 306] on label "Paperboard" at bounding box center [395, 304] width 99 height 9
click at [0, 0] on input "Paperboard" at bounding box center [0, 0] width 0 height 0
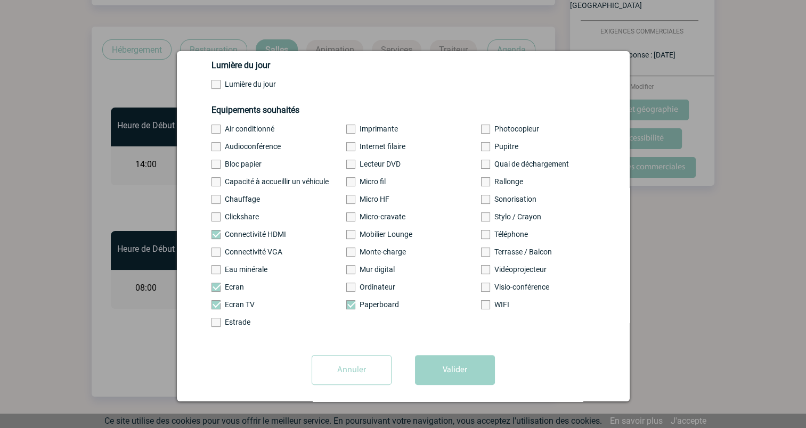
click at [501, 274] on label "Vidéoprojecteur" at bounding box center [530, 269] width 99 height 9
click at [0, 0] on input "Vidéoprojecteur" at bounding box center [0, 0] width 0 height 0
click at [503, 221] on label "Stylo / Crayon" at bounding box center [530, 216] width 99 height 9
click at [0, 0] on input "Stylo / Crayon" at bounding box center [0, 0] width 0 height 0
click at [243, 161] on label "Bloc papier" at bounding box center [260, 164] width 99 height 9
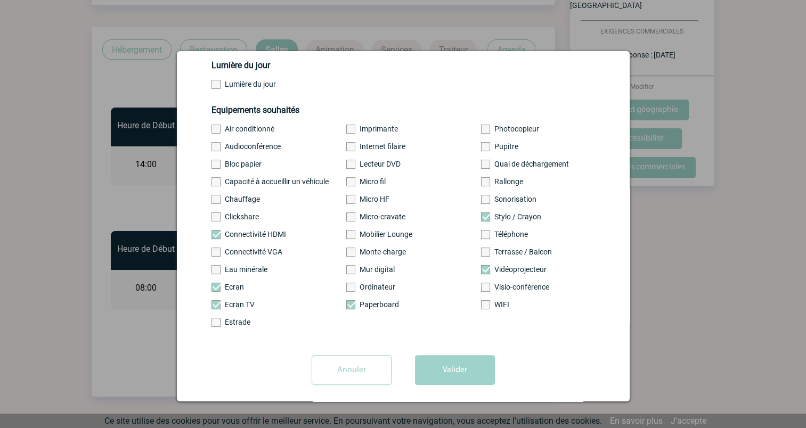
click at [0, 0] on input "Bloc papier" at bounding box center [0, 0] width 0 height 0
click at [434, 367] on button "Valider" at bounding box center [455, 370] width 80 height 30
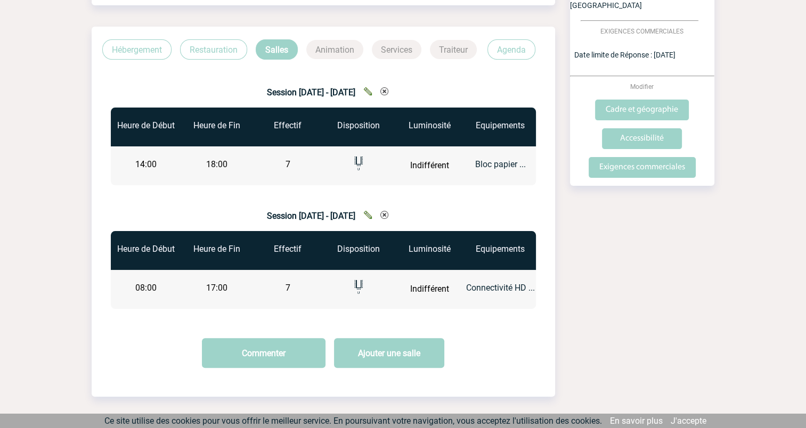
scroll to position [260, 0]
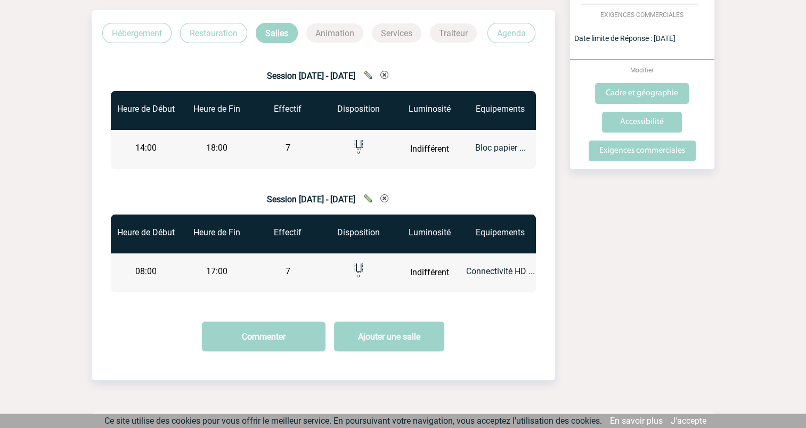
click at [439, 34] on p "Traiteur" at bounding box center [453, 32] width 47 height 19
click at [413, 34] on p "Services" at bounding box center [397, 32] width 50 height 19
click at [210, 34] on p "Restauration" at bounding box center [213, 33] width 67 height 20
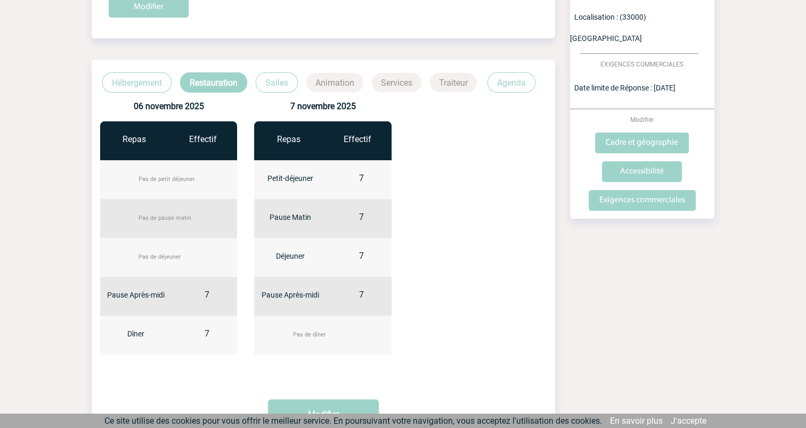
click at [151, 87] on p "Hébergement" at bounding box center [136, 82] width 69 height 20
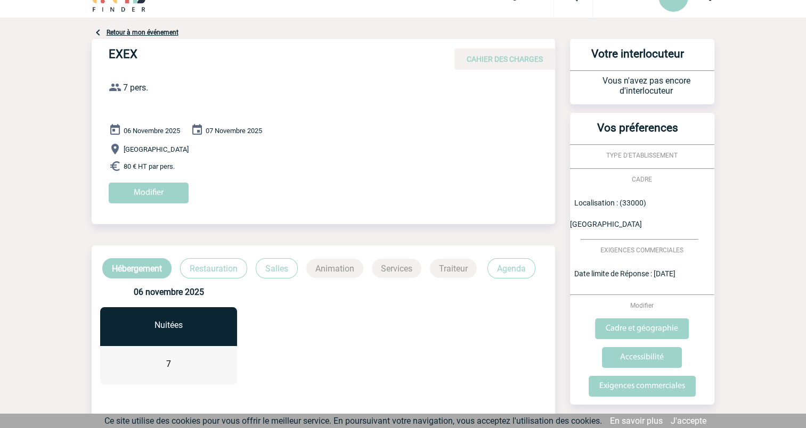
scroll to position [0, 0]
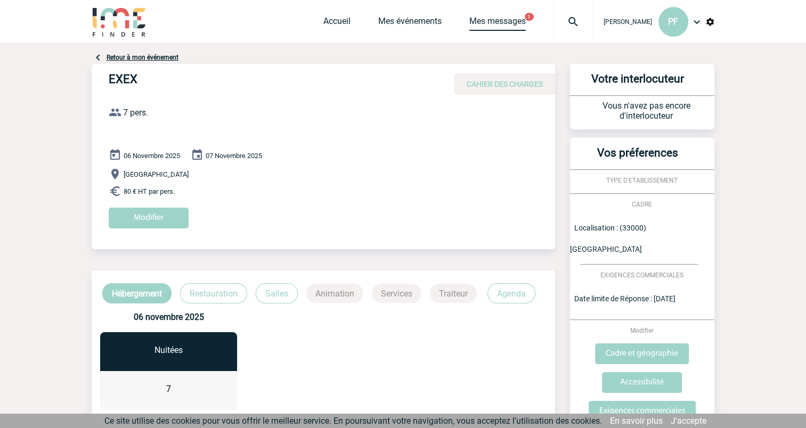
click at [501, 22] on link "Mes messages" at bounding box center [497, 23] width 56 height 15
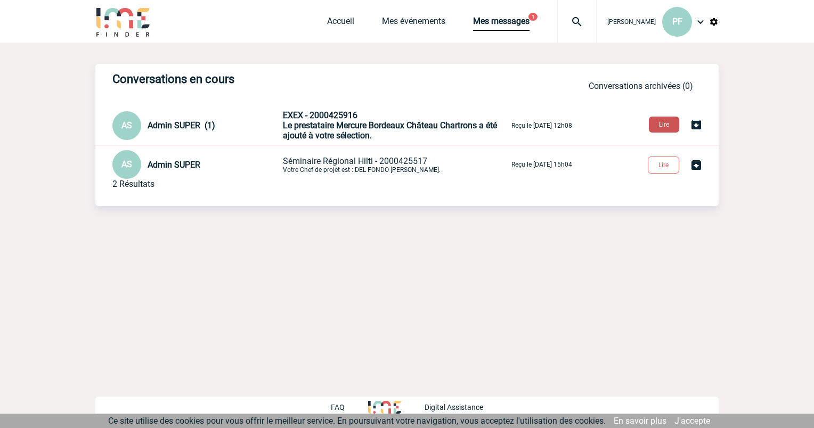
click at [667, 124] on button "Lire" at bounding box center [664, 125] width 30 height 16
